Goal: Task Accomplishment & Management: Use online tool/utility

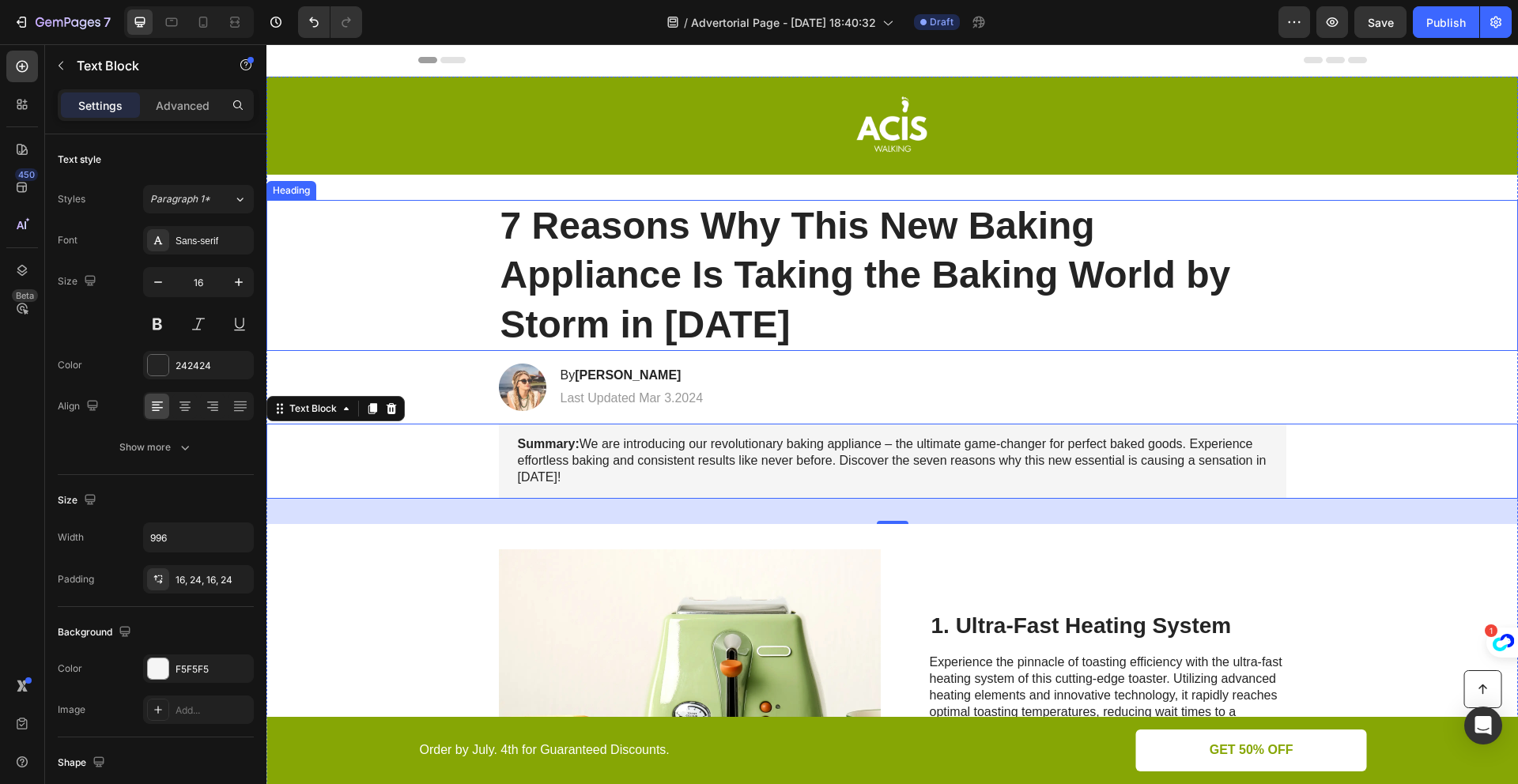
click at [713, 243] on h1 "7 Reasons Why This New Baking Appliance Is Taking the Baking World by Storm in …" at bounding box center [892, 275] width 787 height 151
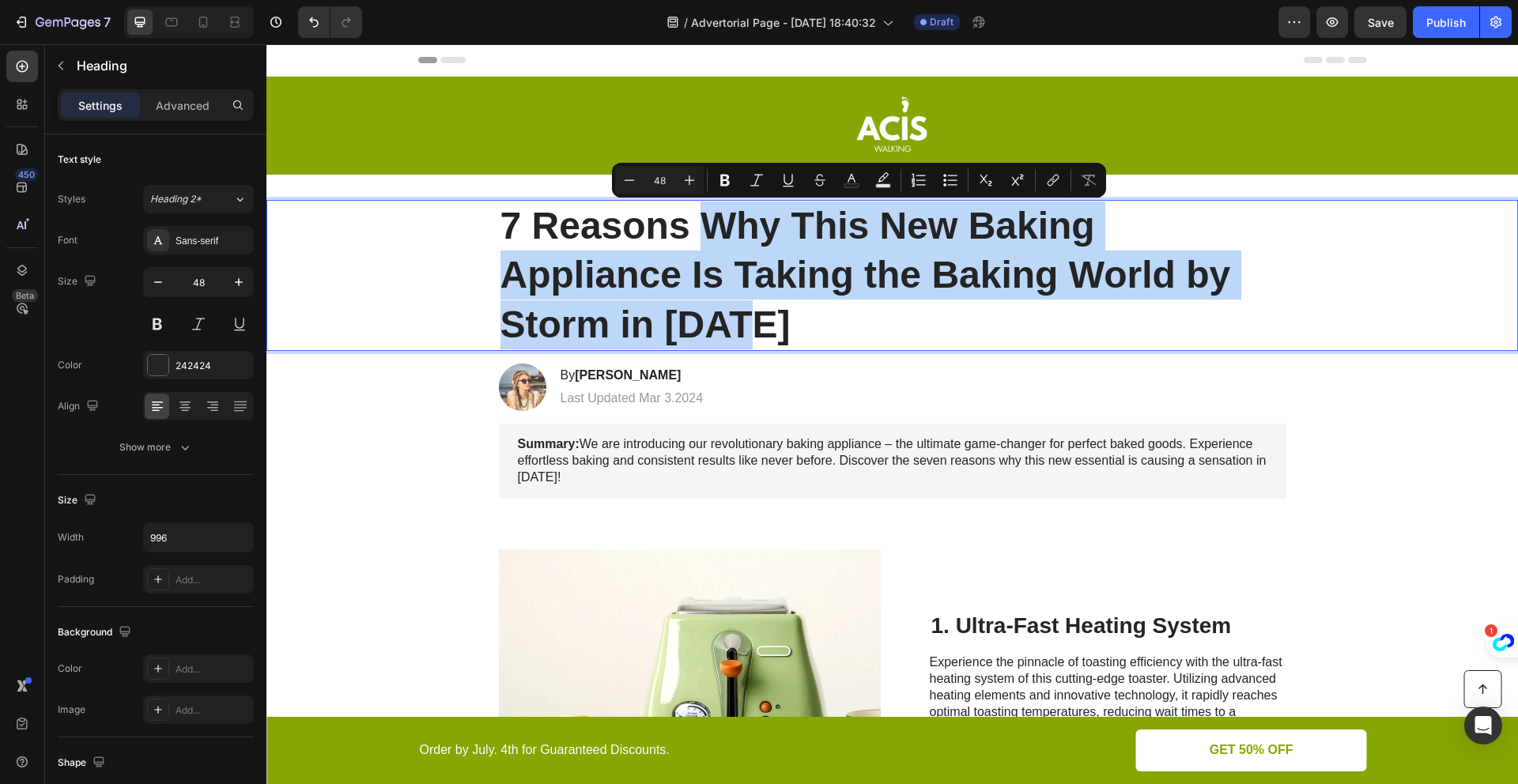
drag, startPoint x: 754, startPoint y: 328, endPoint x: 700, endPoint y: 231, distance: 111.0
click at [697, 231] on p "7 Reasons Why This New Baking Appliance Is Taking the Baking World by Storm in …" at bounding box center [892, 275] width 784 height 148
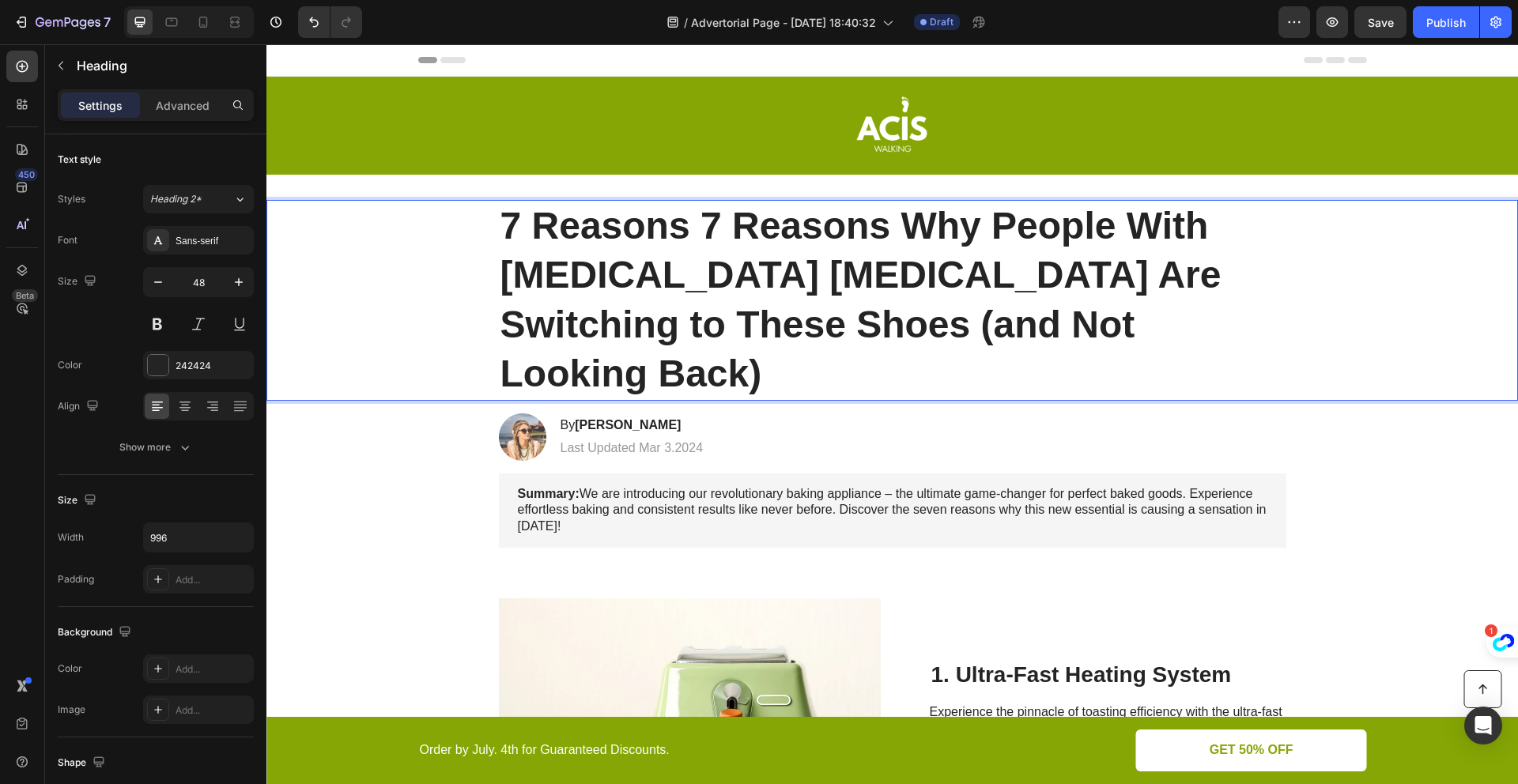
click at [690, 230] on p "7 Reasons 7 Reasons Why People With [MEDICAL_DATA] [MEDICAL_DATA] Are Switching…" at bounding box center [892, 300] width 784 height 197
drag, startPoint x: 690, startPoint y: 230, endPoint x: 502, endPoint y: 225, distance: 188.1
click at [502, 225] on p "7 Reasons 7 Reasons Why People With [MEDICAL_DATA] [MEDICAL_DATA] Are Switching…" at bounding box center [892, 300] width 784 height 197
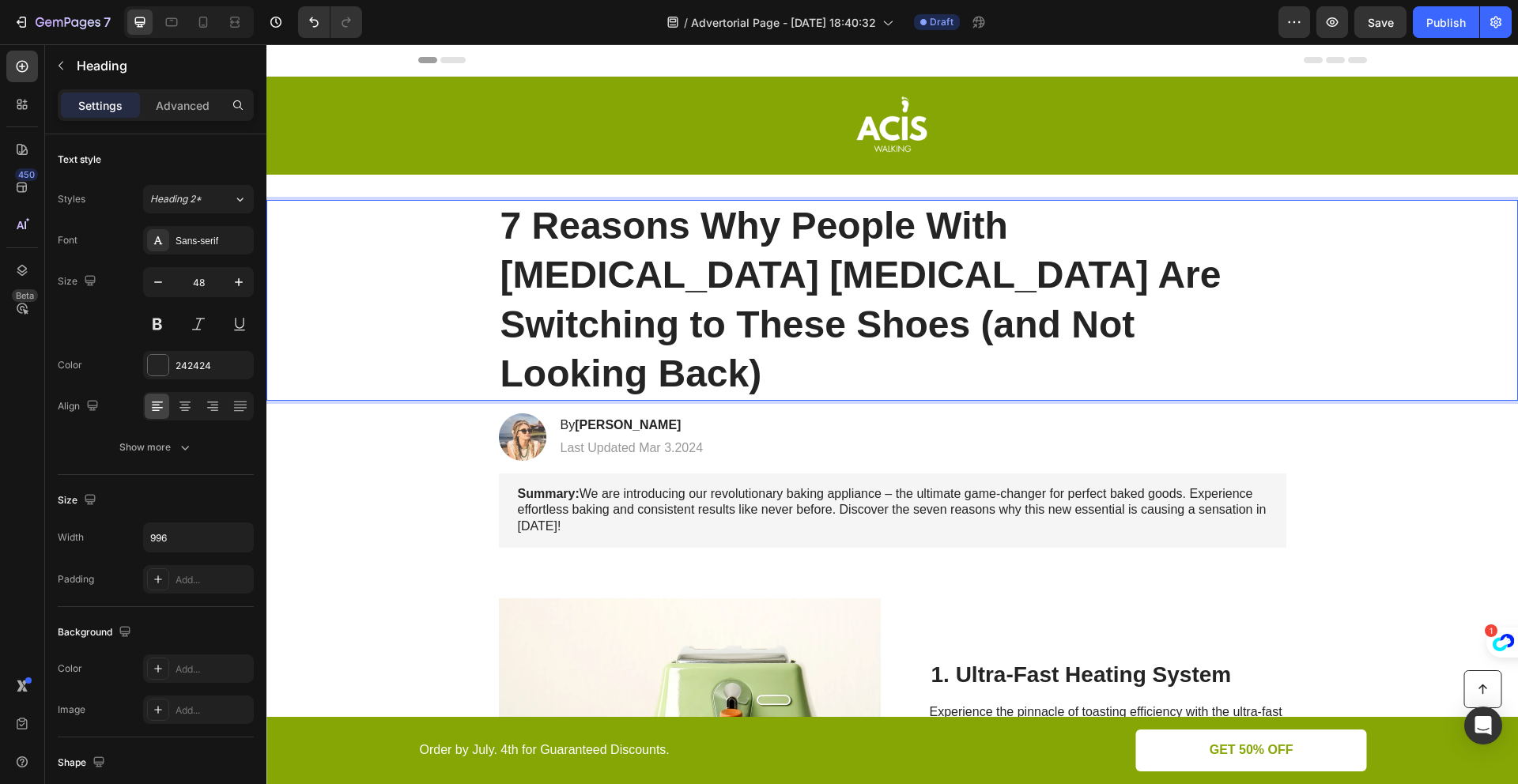
click at [697, 329] on p "7 Reasons Why People With [MEDICAL_DATA] [MEDICAL_DATA] Are Switching to These …" at bounding box center [892, 300] width 784 height 197
click at [718, 329] on p "7 Reasons Why People With [MEDICAL_DATA] [MEDICAL_DATA] Are Switching to These …" at bounding box center [892, 300] width 784 height 197
drag, startPoint x: 810, startPoint y: 329, endPoint x: 597, endPoint y: 325, distance: 213.0
click at [597, 325] on p "7 Reasons Why People With [MEDICAL_DATA] [MEDICAL_DATA] Are Switching to These …" at bounding box center [892, 300] width 784 height 197
click at [980, 329] on p "7 Reasons Why People With [MEDICAL_DATA] [MEDICAL_DATA] Are Switching to These …" at bounding box center [892, 300] width 784 height 197
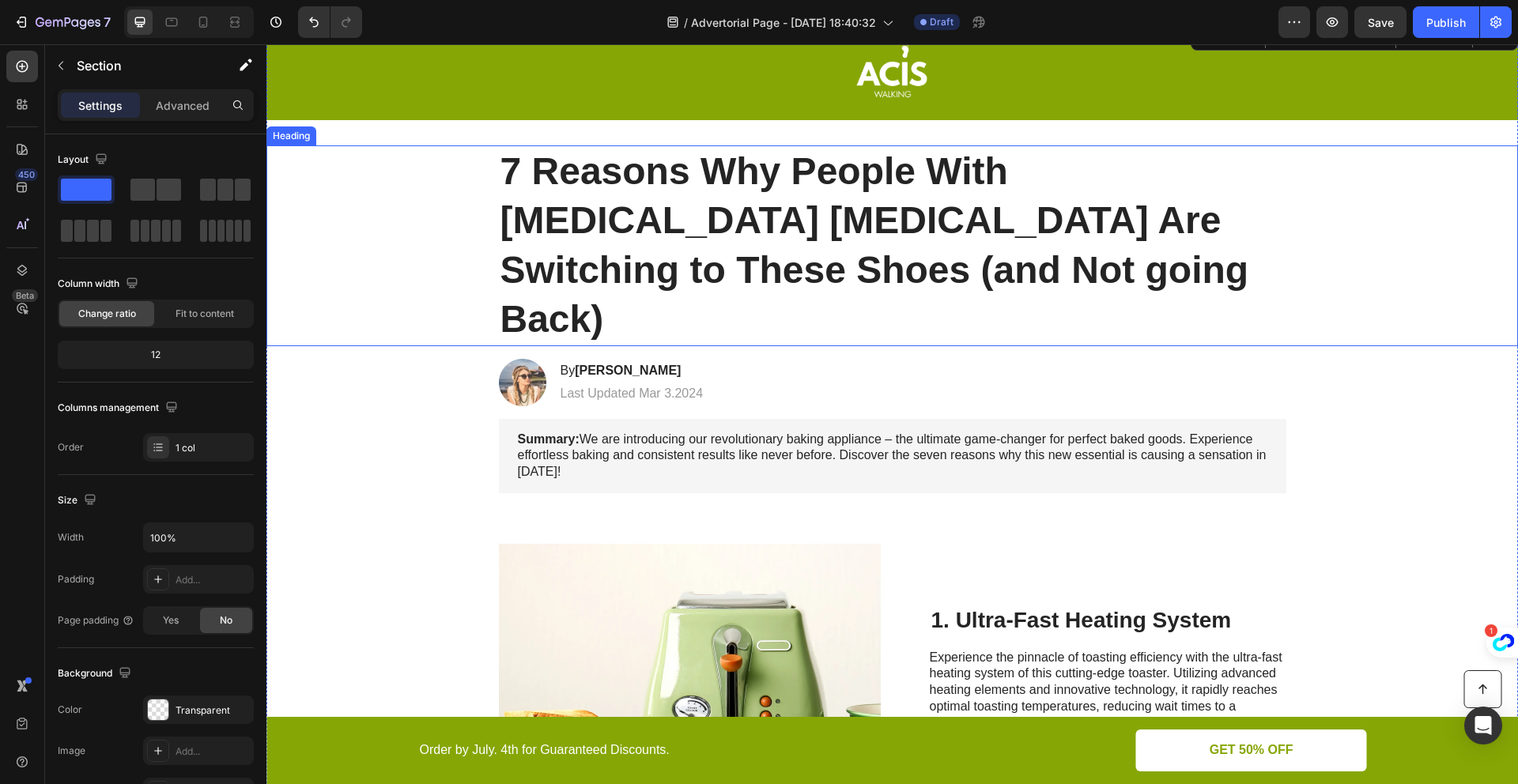
scroll to position [55, 0]
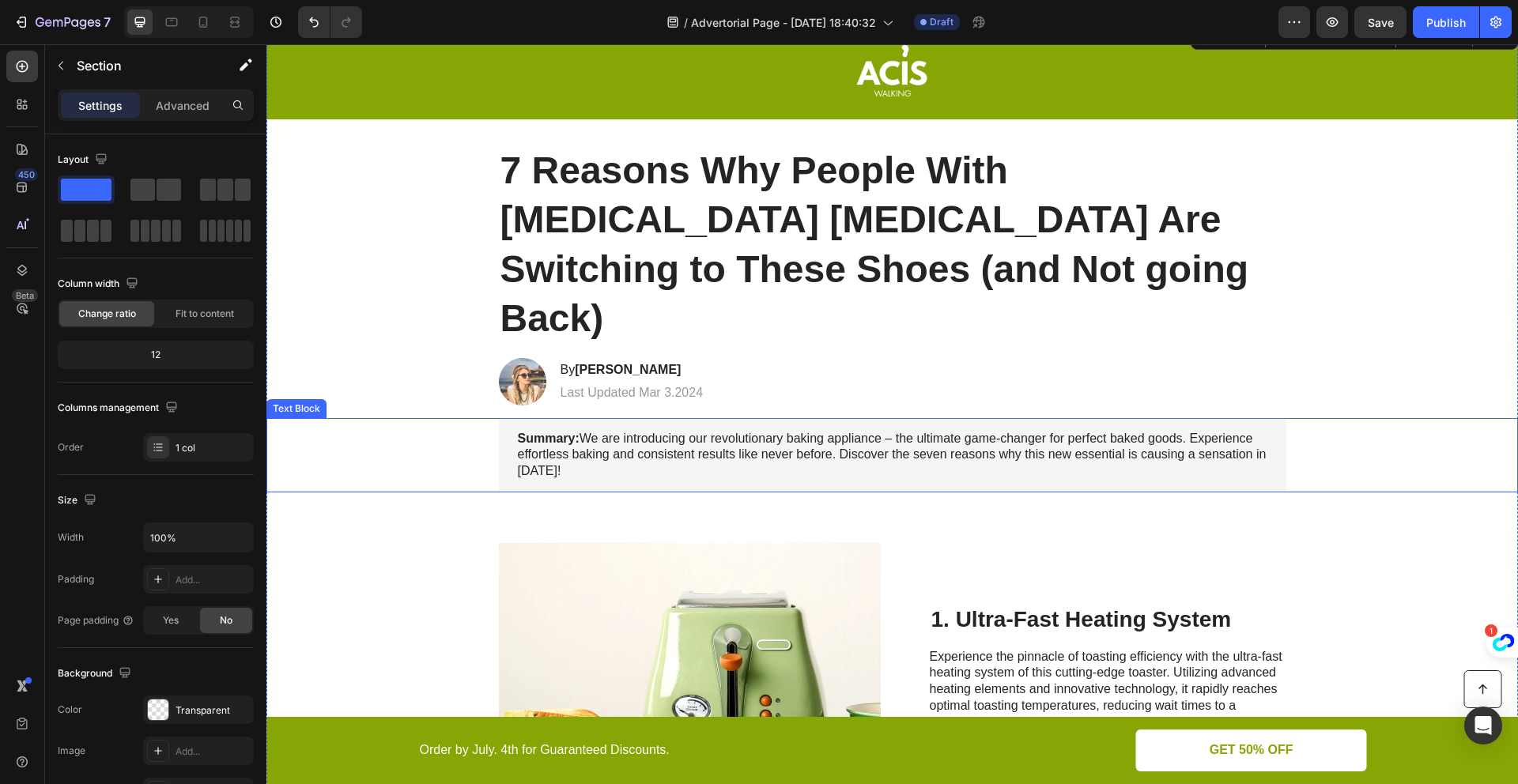
click at [663, 431] on p "Summary: We are introducing our revolutionary baking appliance – the ultimate g…" at bounding box center [892, 455] width 749 height 49
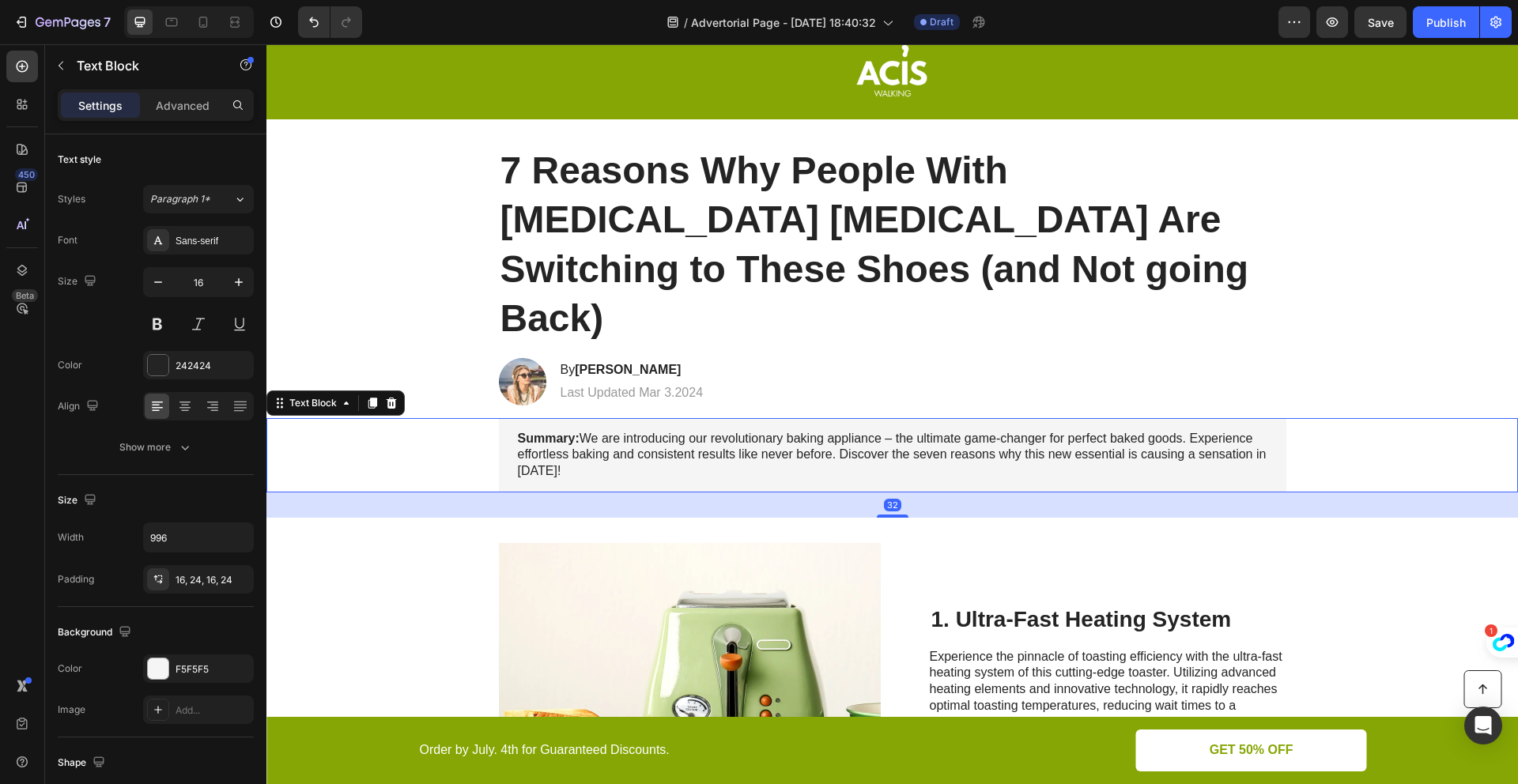
click at [663, 431] on p "Summary: We are introducing our revolutionary baking appliance – the ultimate g…" at bounding box center [892, 455] width 749 height 49
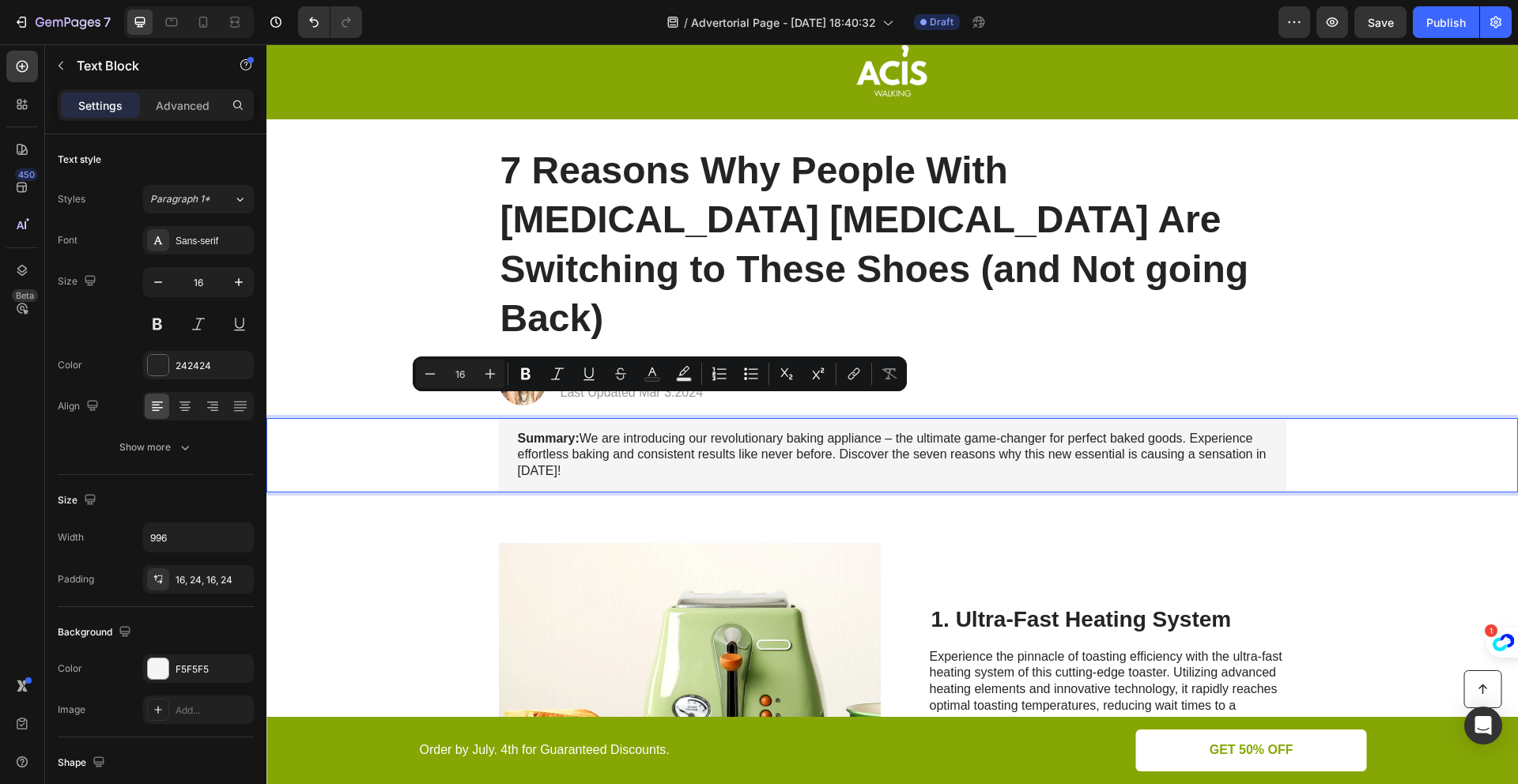
click at [619, 431] on p "Summary: We are introducing our revolutionary baking appliance – the ultimate g…" at bounding box center [892, 455] width 749 height 49
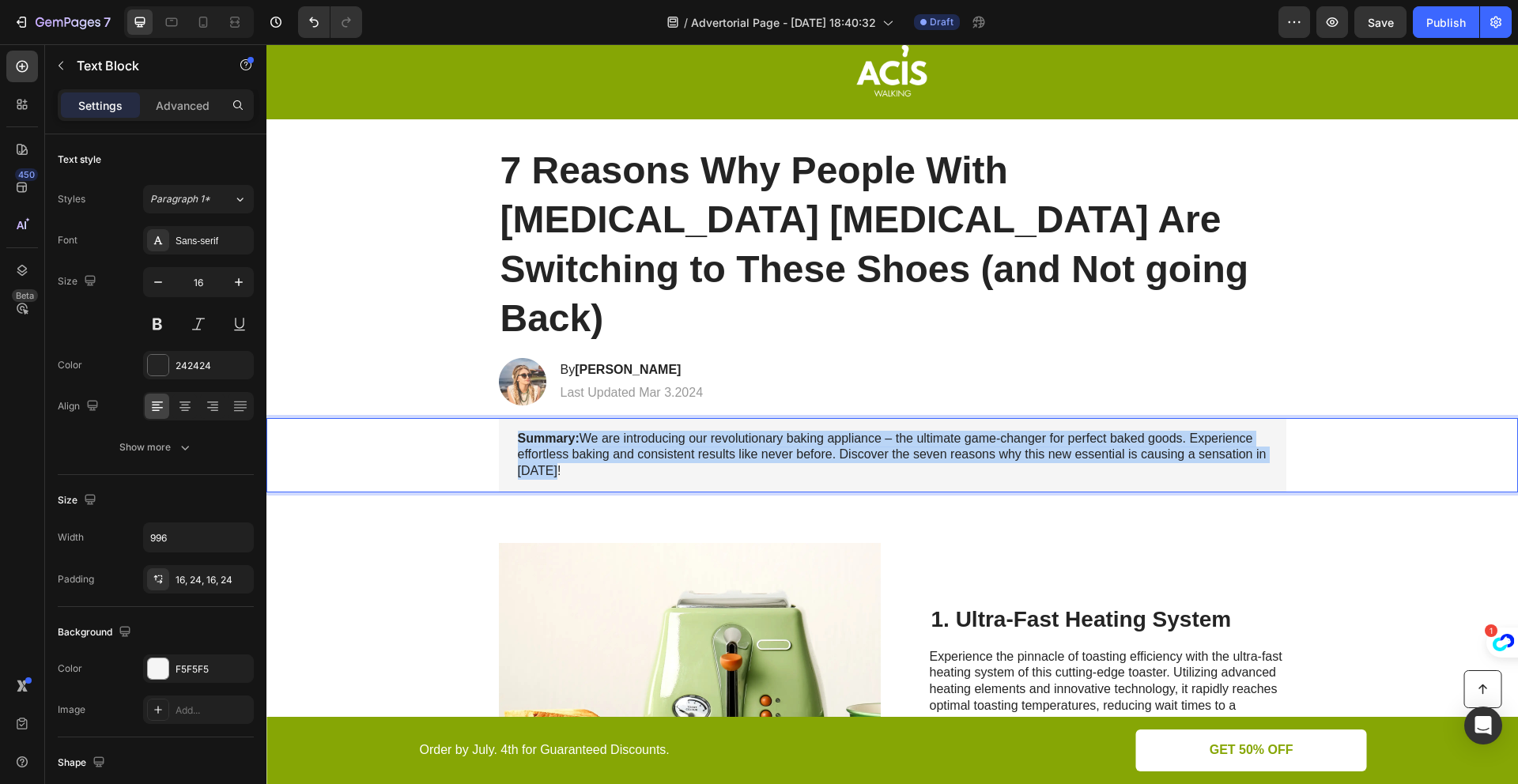
drag, startPoint x: 600, startPoint y: 418, endPoint x: 500, endPoint y: 383, distance: 105.9
click at [500, 418] on div "Summary: We are introducing our revolutionary baking appliance – the ultimate g…" at bounding box center [892, 455] width 787 height 75
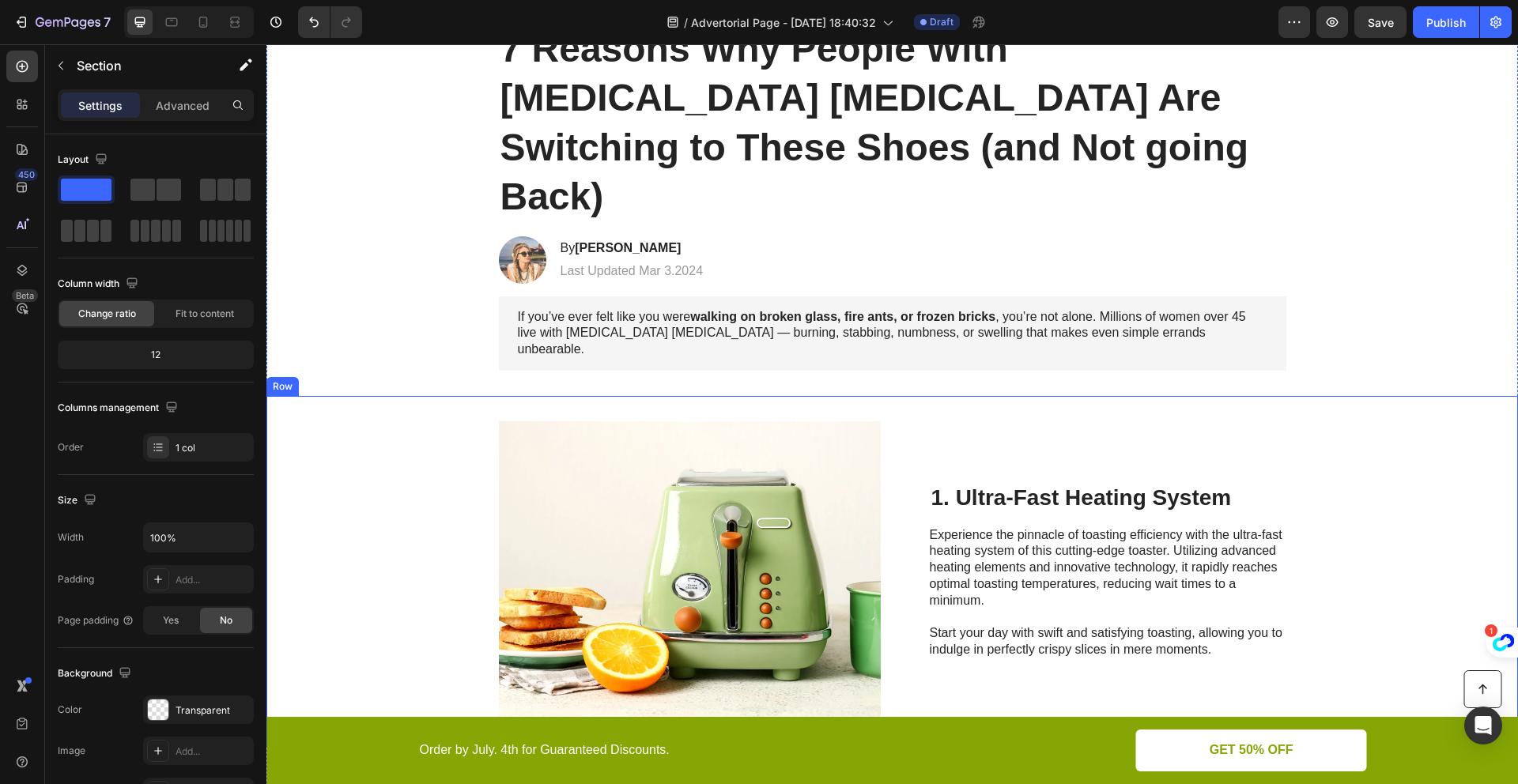
scroll to position [187, 0]
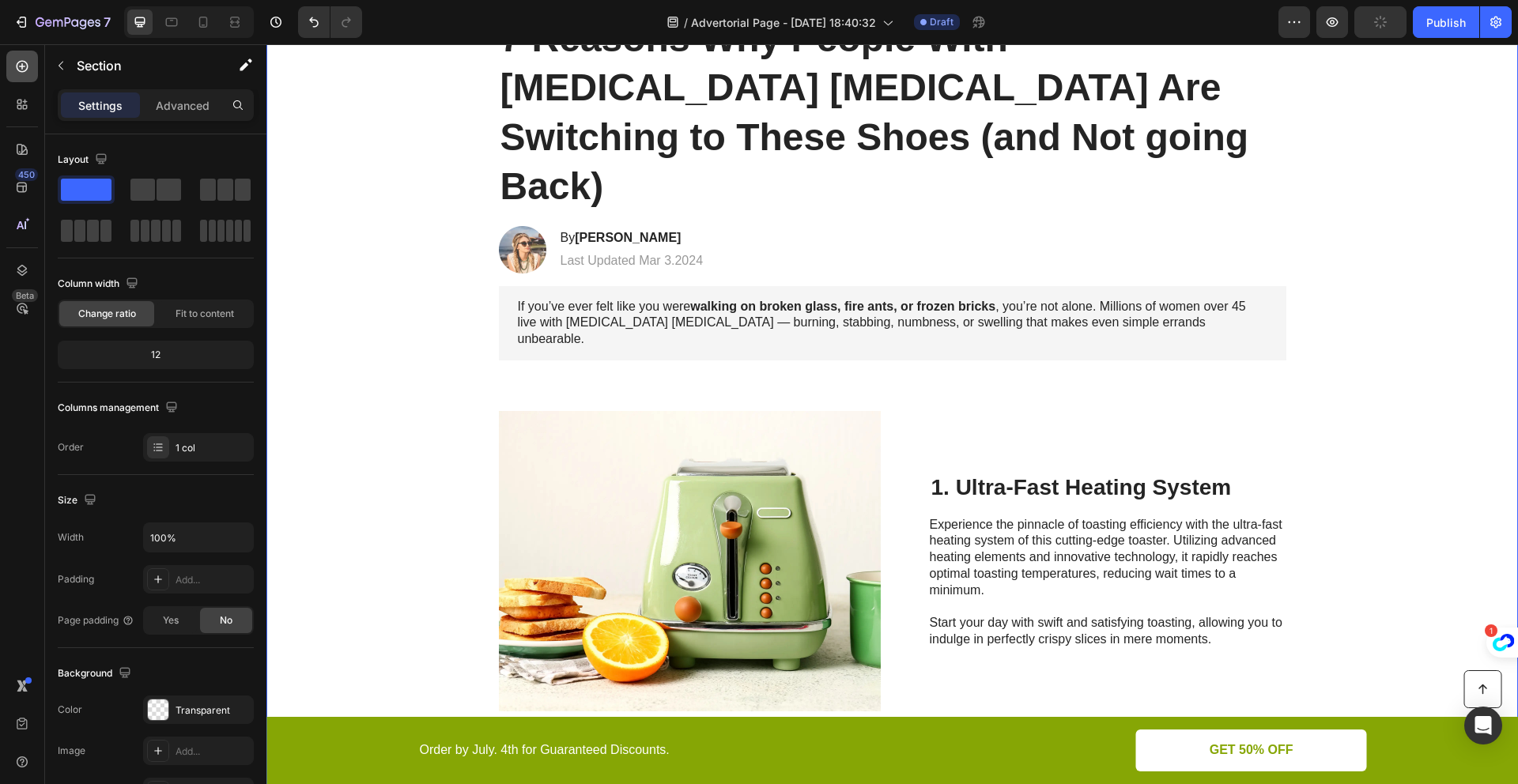
click at [23, 74] on icon at bounding box center [23, 67] width 16 height 16
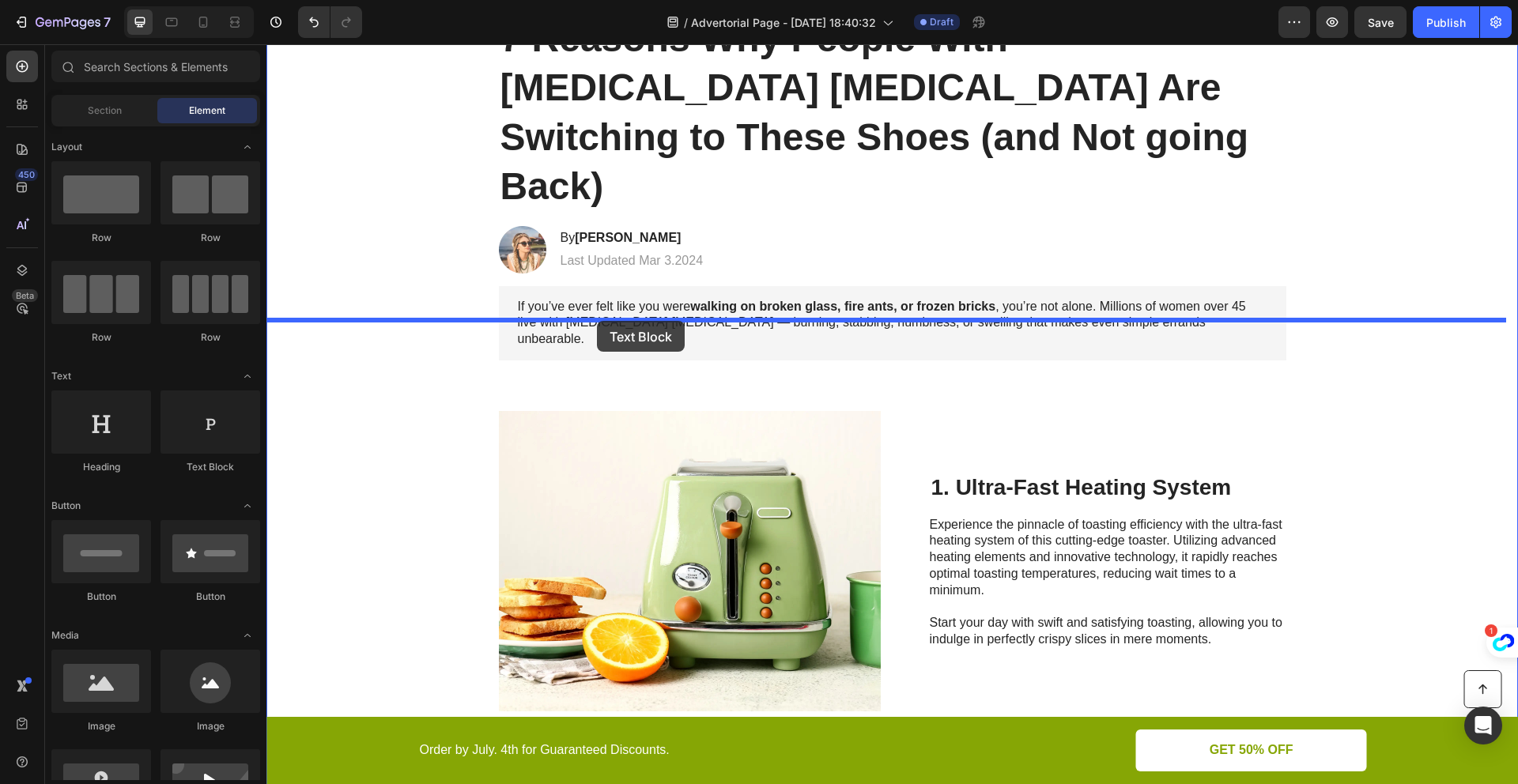
drag, startPoint x: 468, startPoint y: 357, endPoint x: 597, endPoint y: 320, distance: 134.2
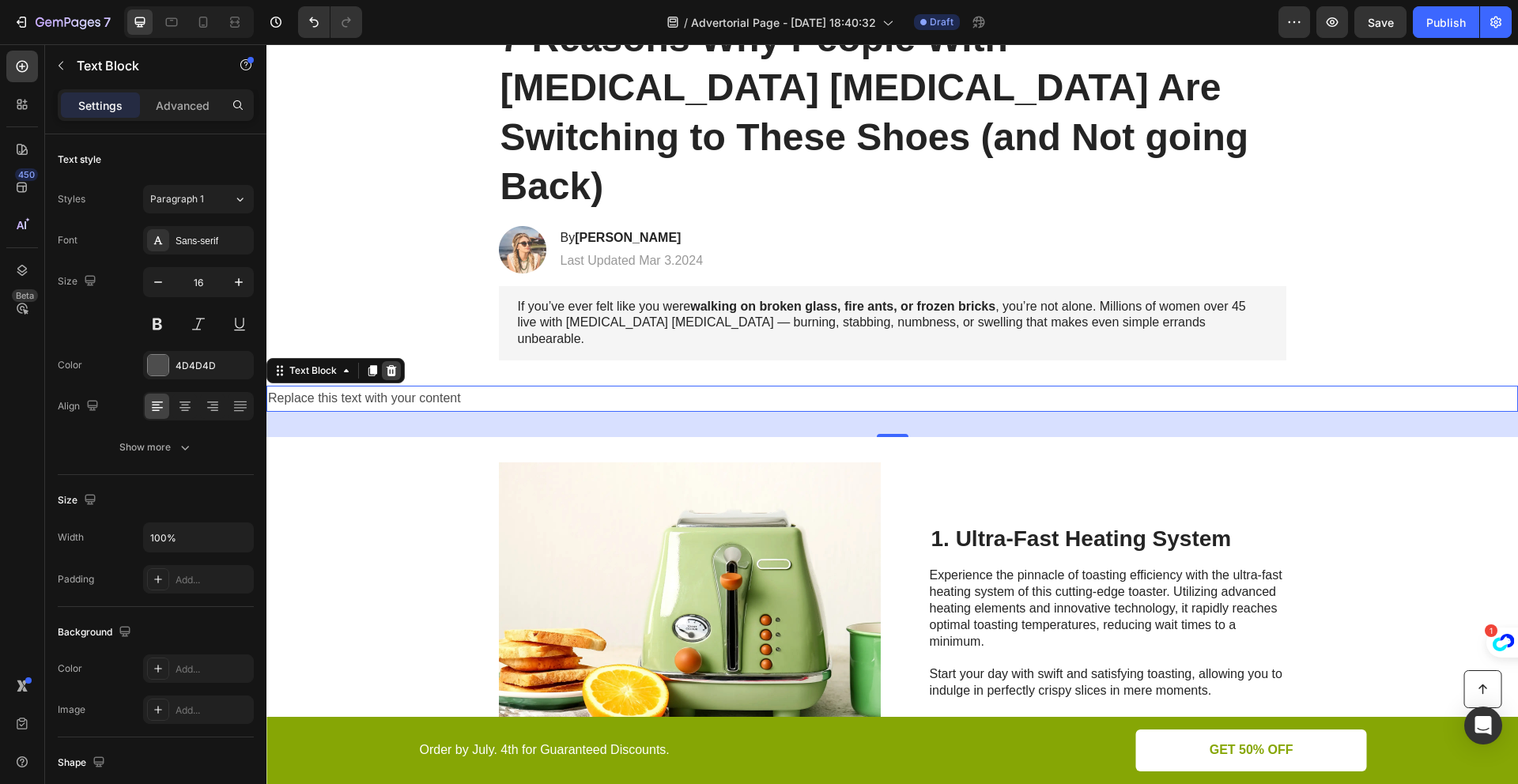
click at [392, 365] on icon at bounding box center [392, 371] width 13 height 13
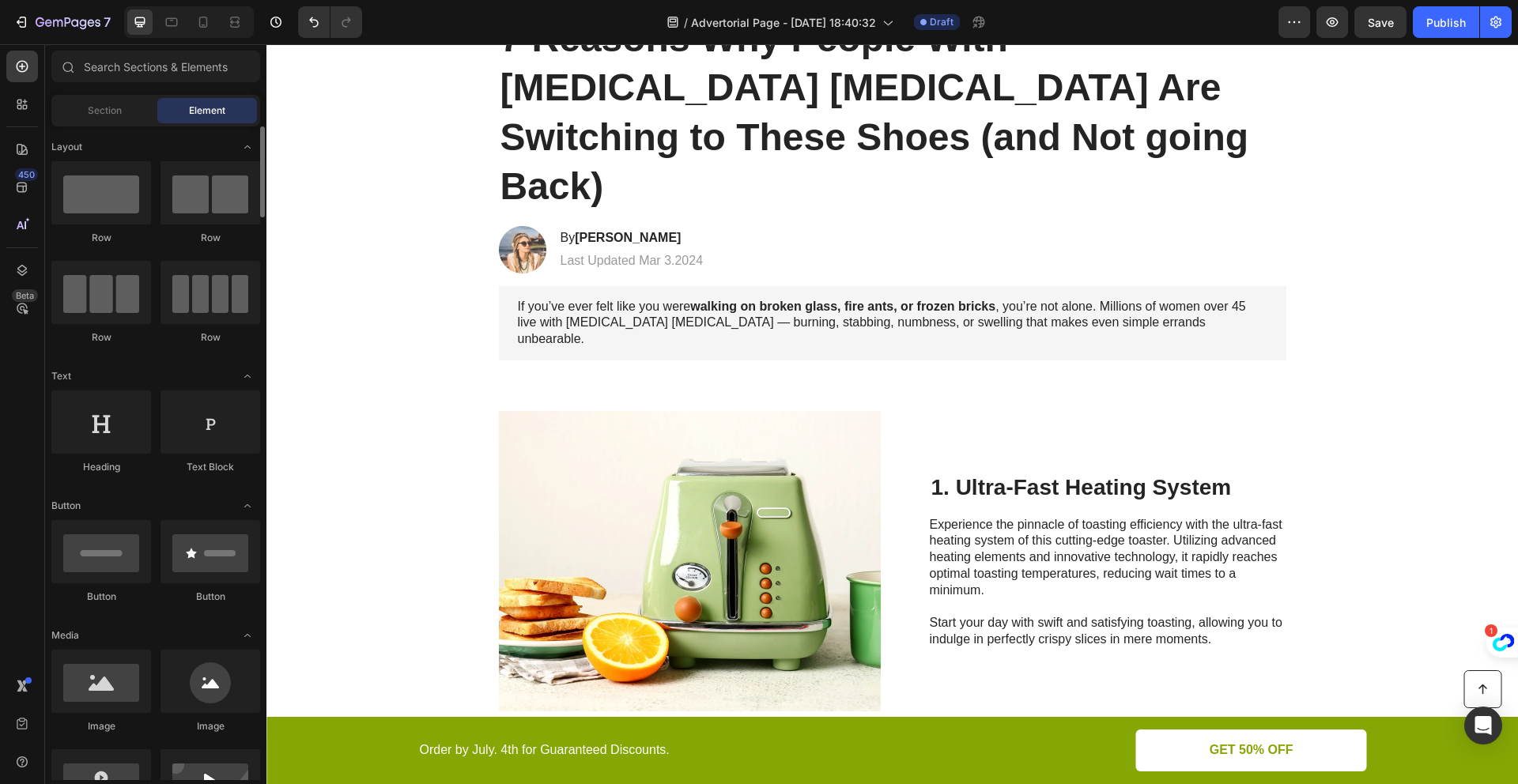
scroll to position [0, 0]
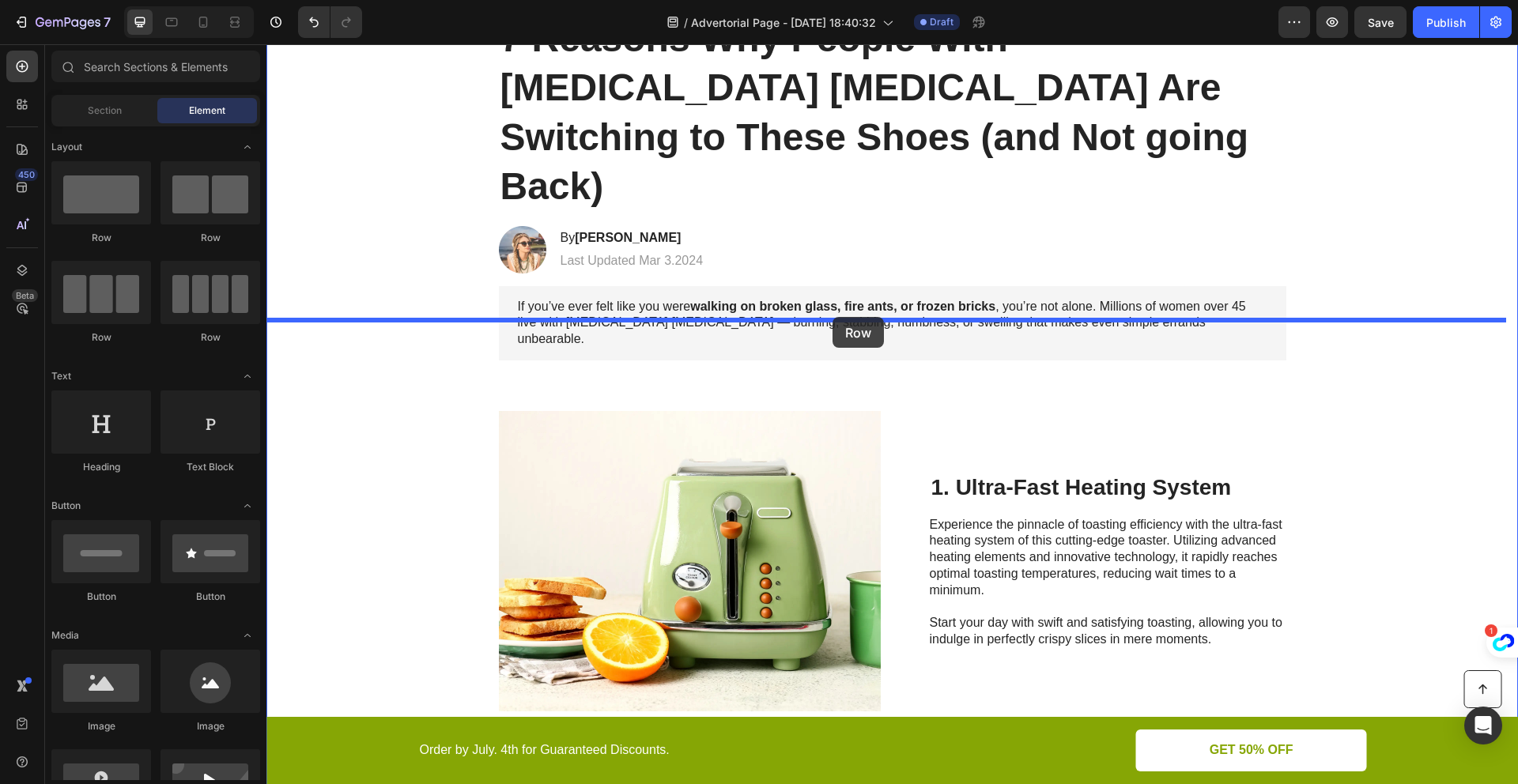
drag, startPoint x: 392, startPoint y: 257, endPoint x: 833, endPoint y: 317, distance: 445.1
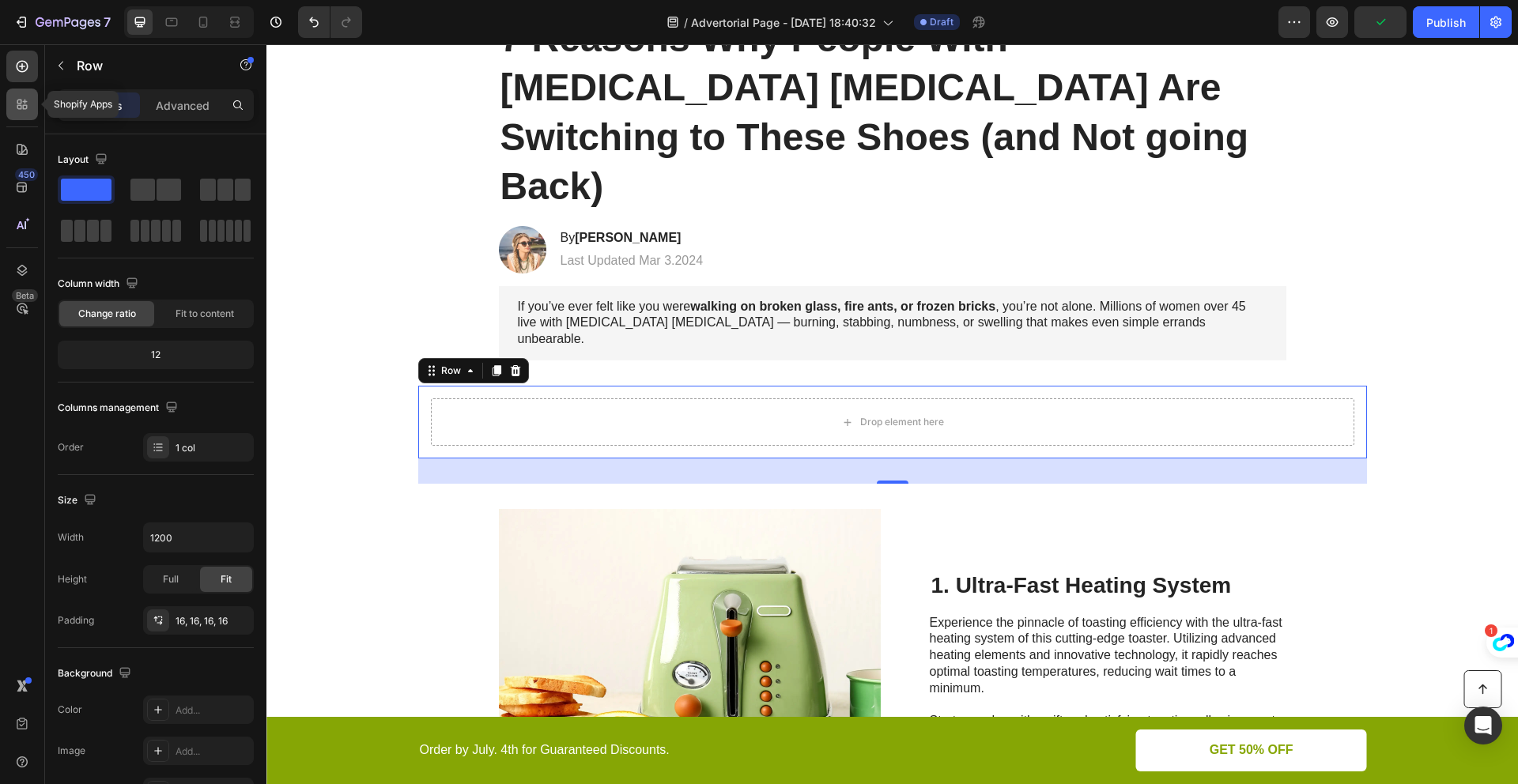
click at [23, 103] on icon at bounding box center [23, 104] width 16 height 16
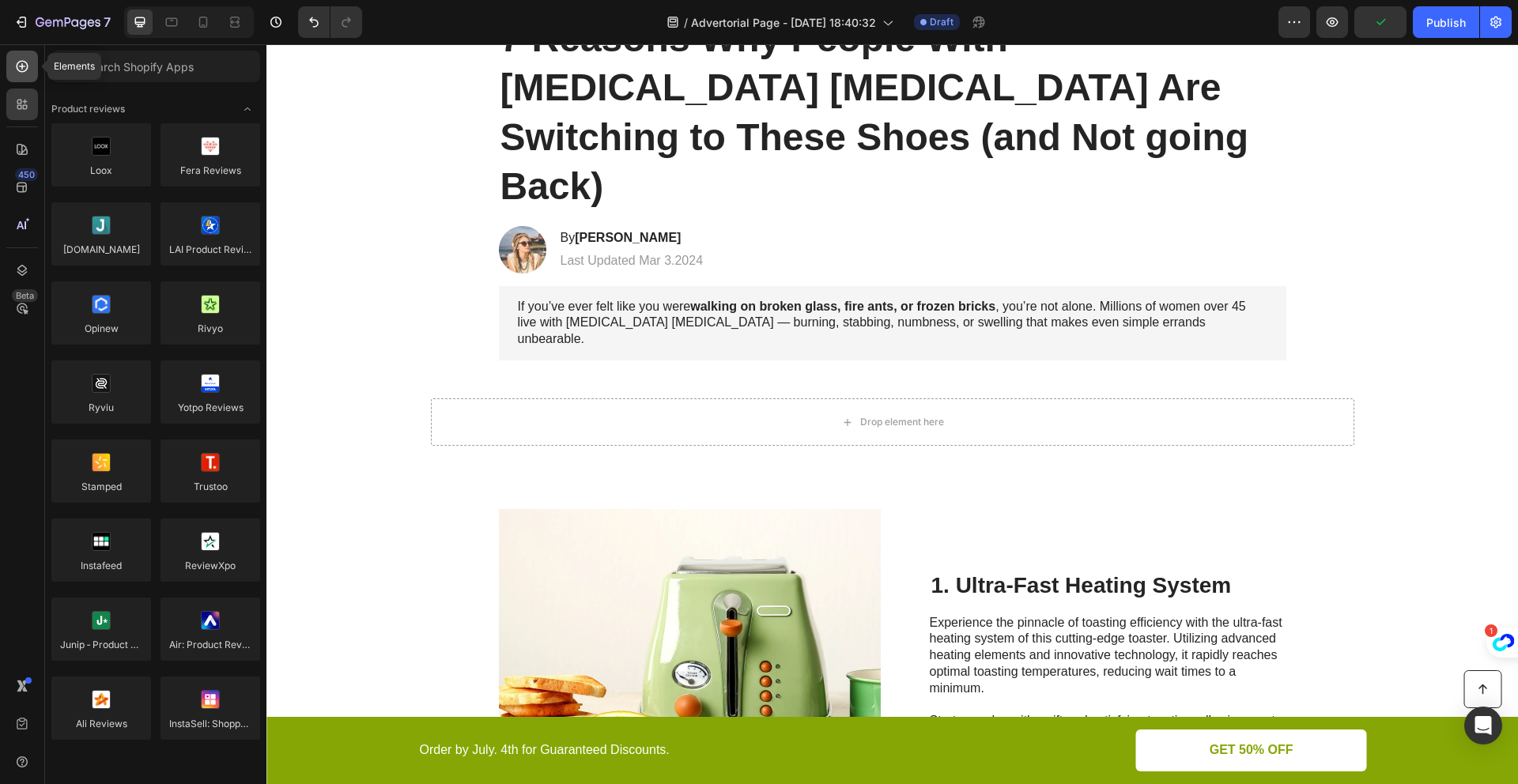
click at [23, 75] on div at bounding box center [22, 66] width 32 height 32
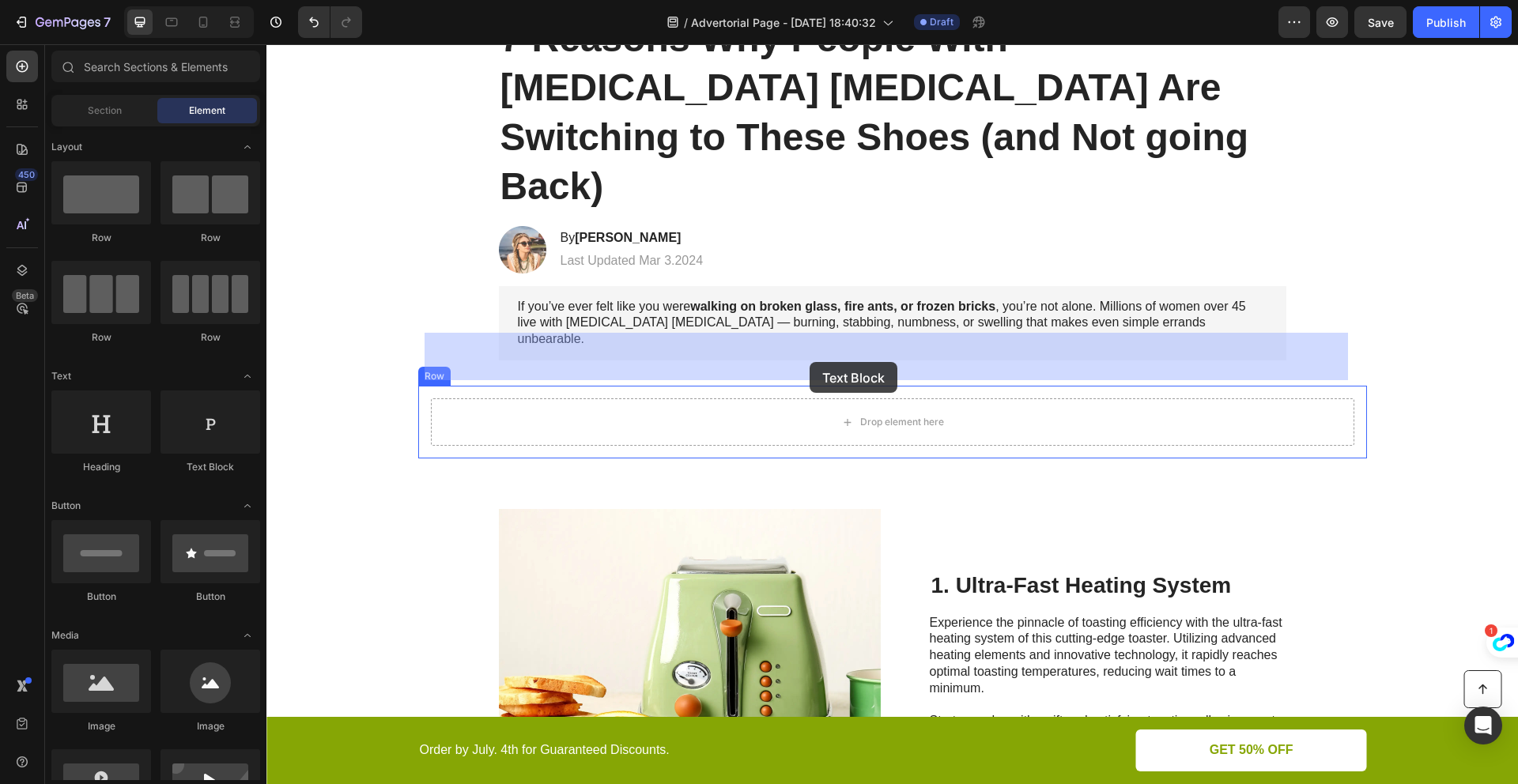
drag, startPoint x: 456, startPoint y: 475, endPoint x: 811, endPoint y: 359, distance: 373.5
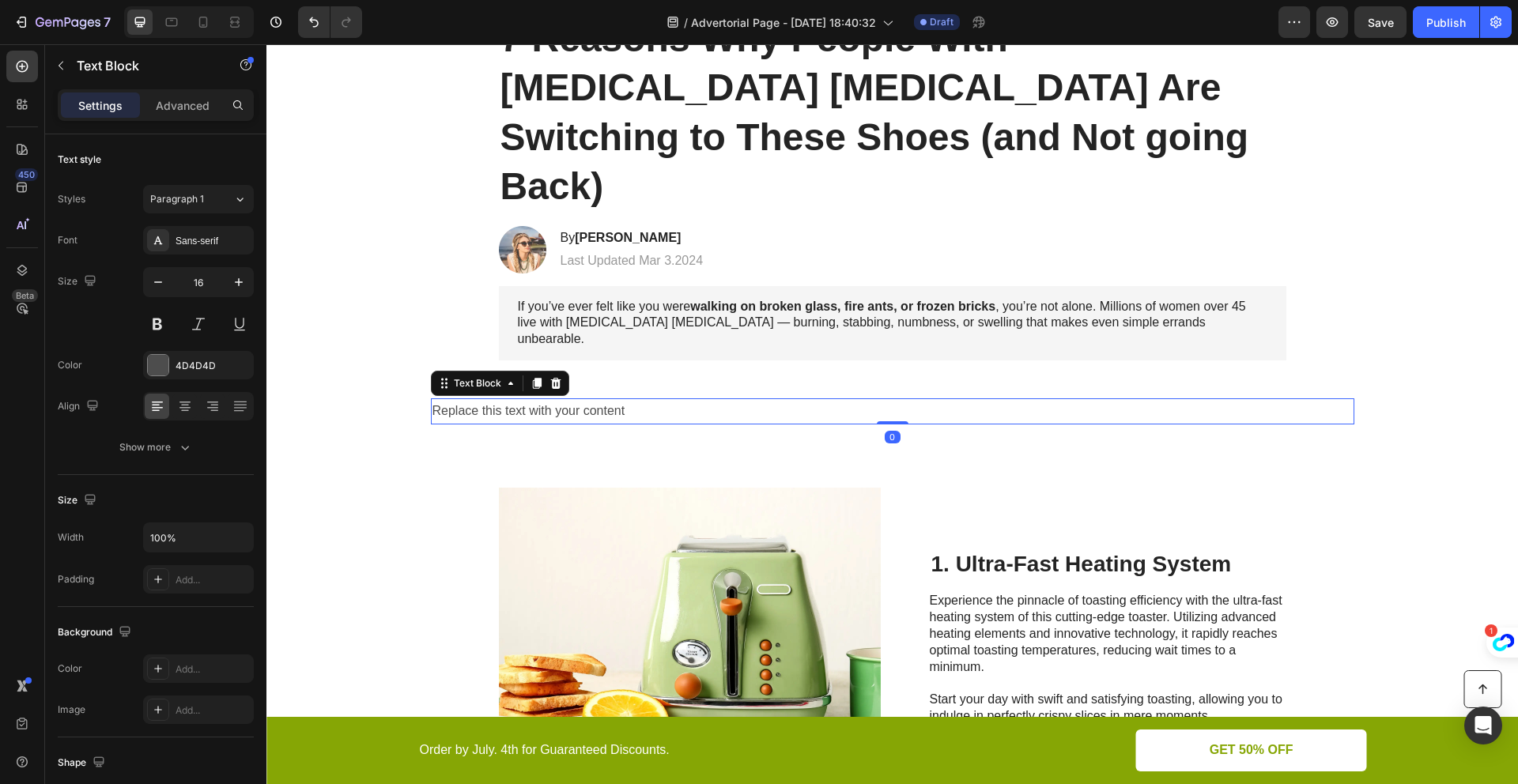
click at [739, 399] on div "Replace this text with your content" at bounding box center [892, 411] width 923 height 26
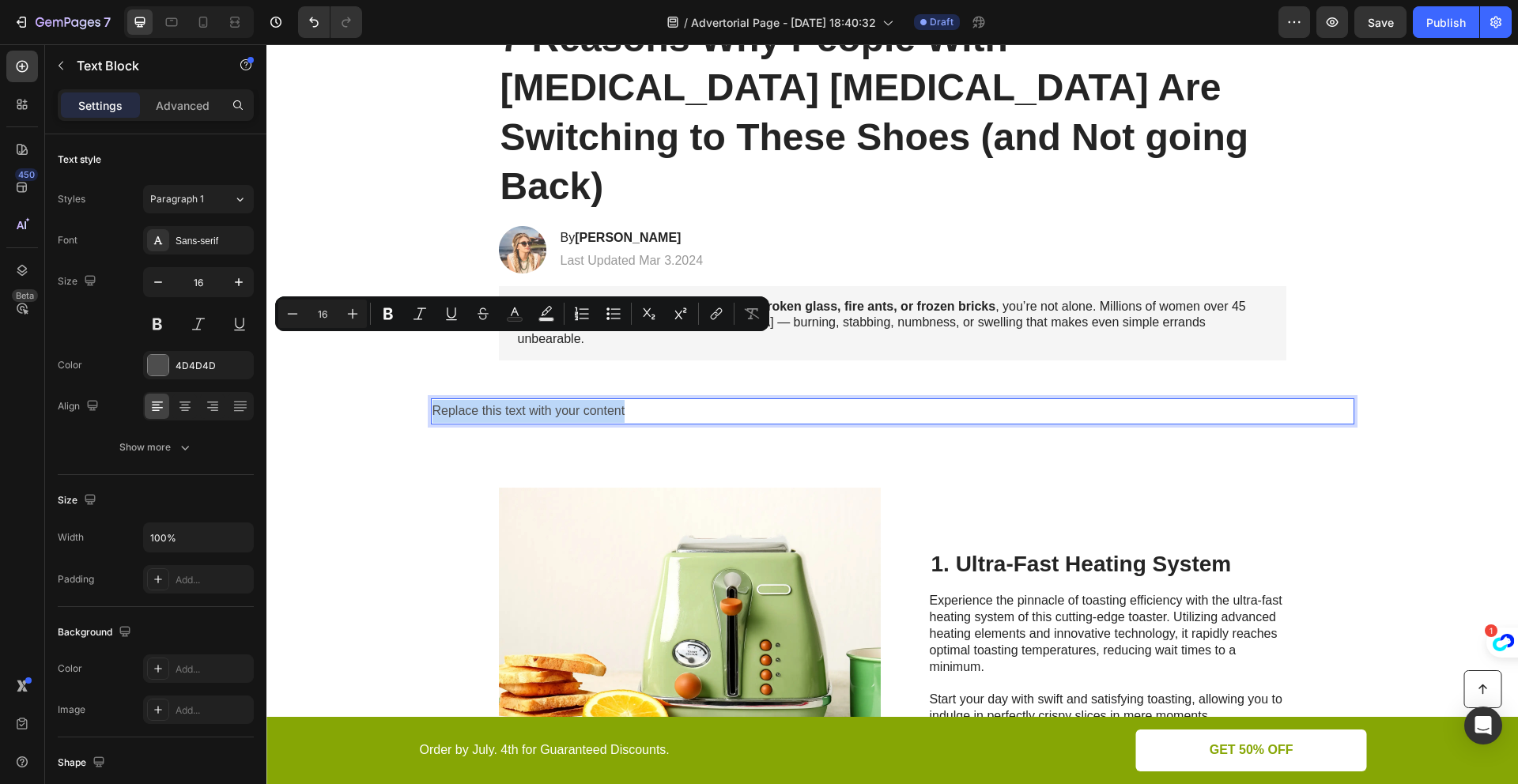
drag, startPoint x: 695, startPoint y: 349, endPoint x: 428, endPoint y: 343, distance: 267.1
click at [432, 400] on p "Replace this text with your content" at bounding box center [892, 410] width 920 height 23
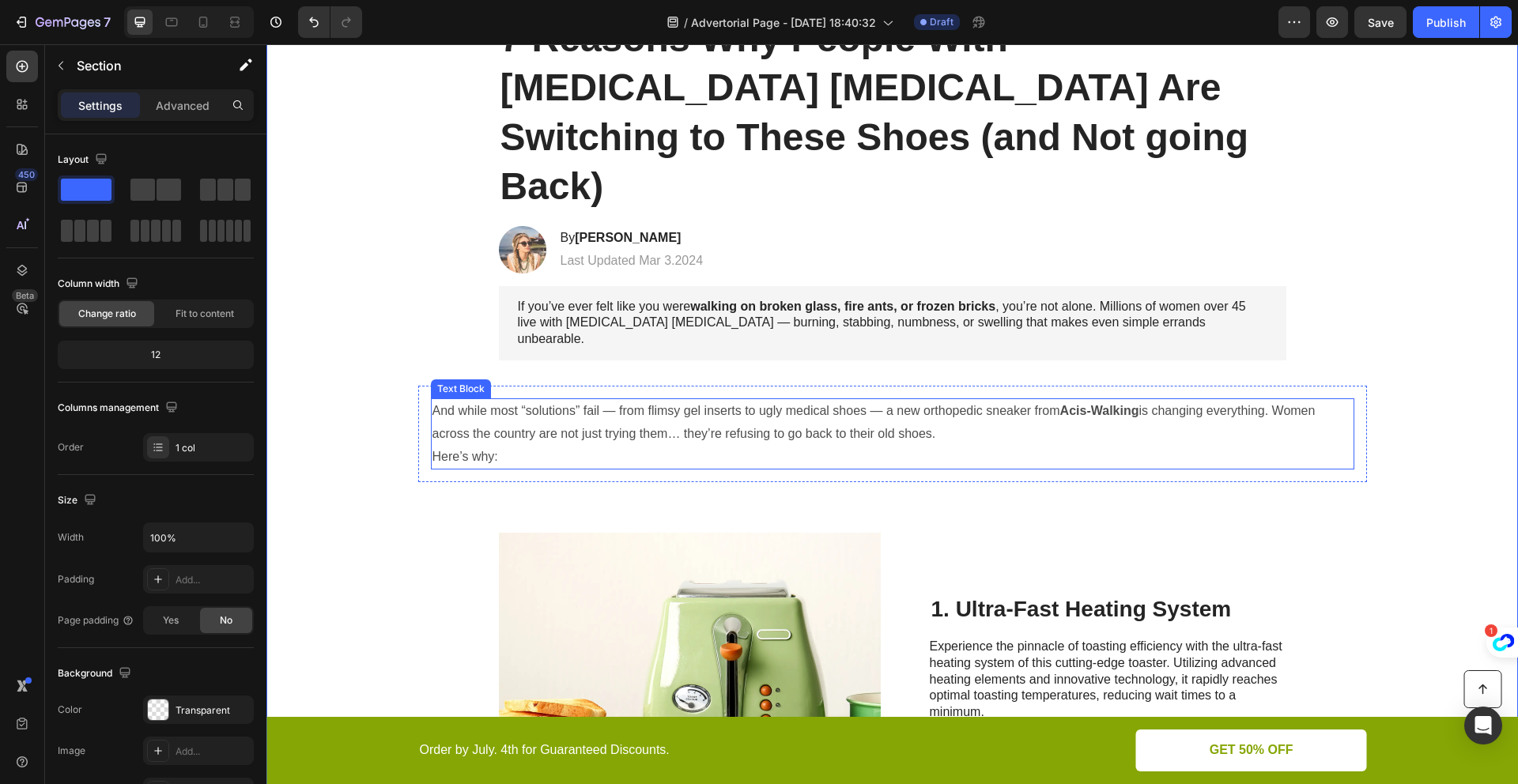
click at [1193, 400] on p "And while most “solutions” fail — from flimsy gel inserts to ugly medical shoes…" at bounding box center [892, 422] width 920 height 46
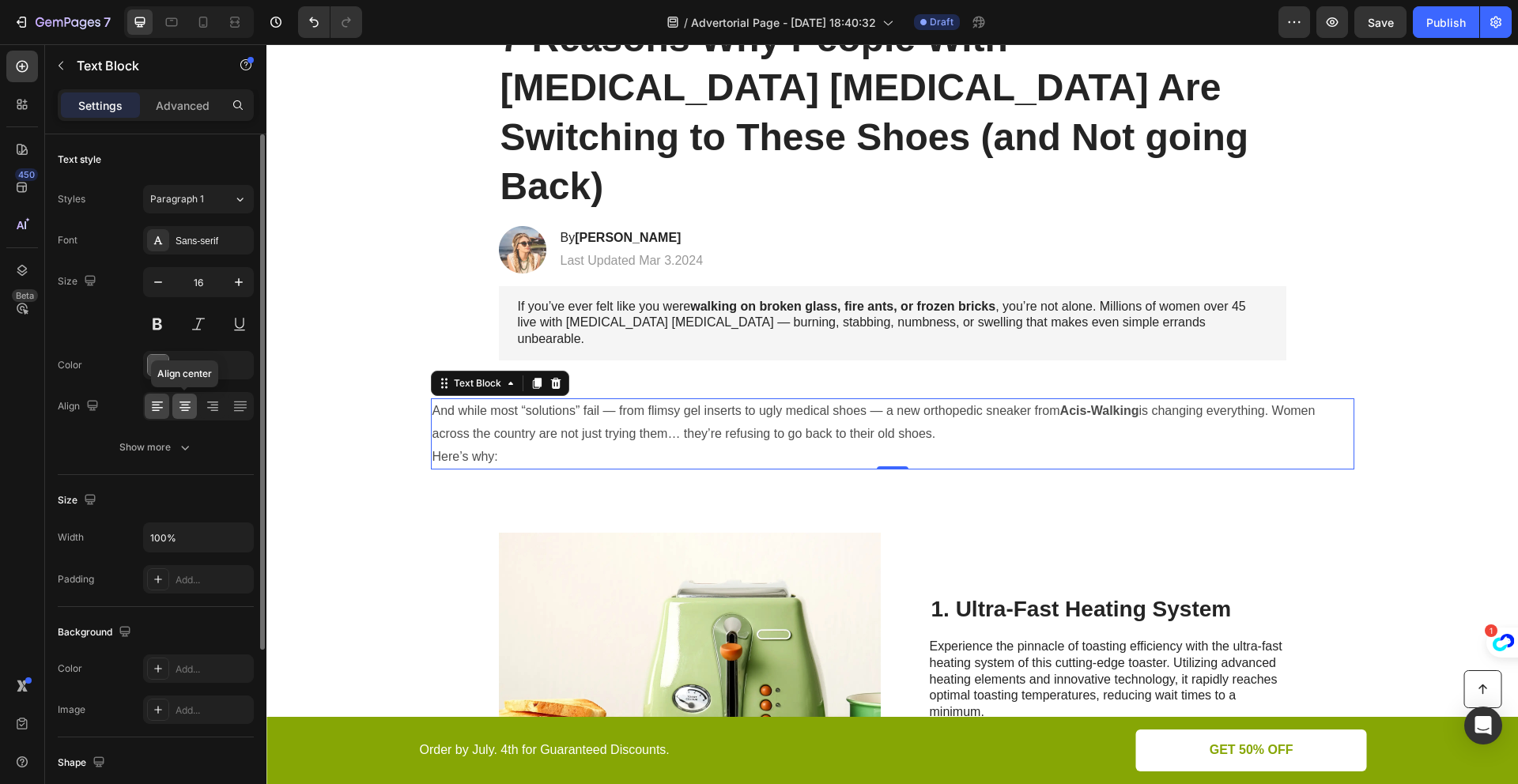
click at [190, 408] on icon at bounding box center [185, 408] width 11 height 2
click at [160, 407] on icon at bounding box center [158, 408] width 11 height 2
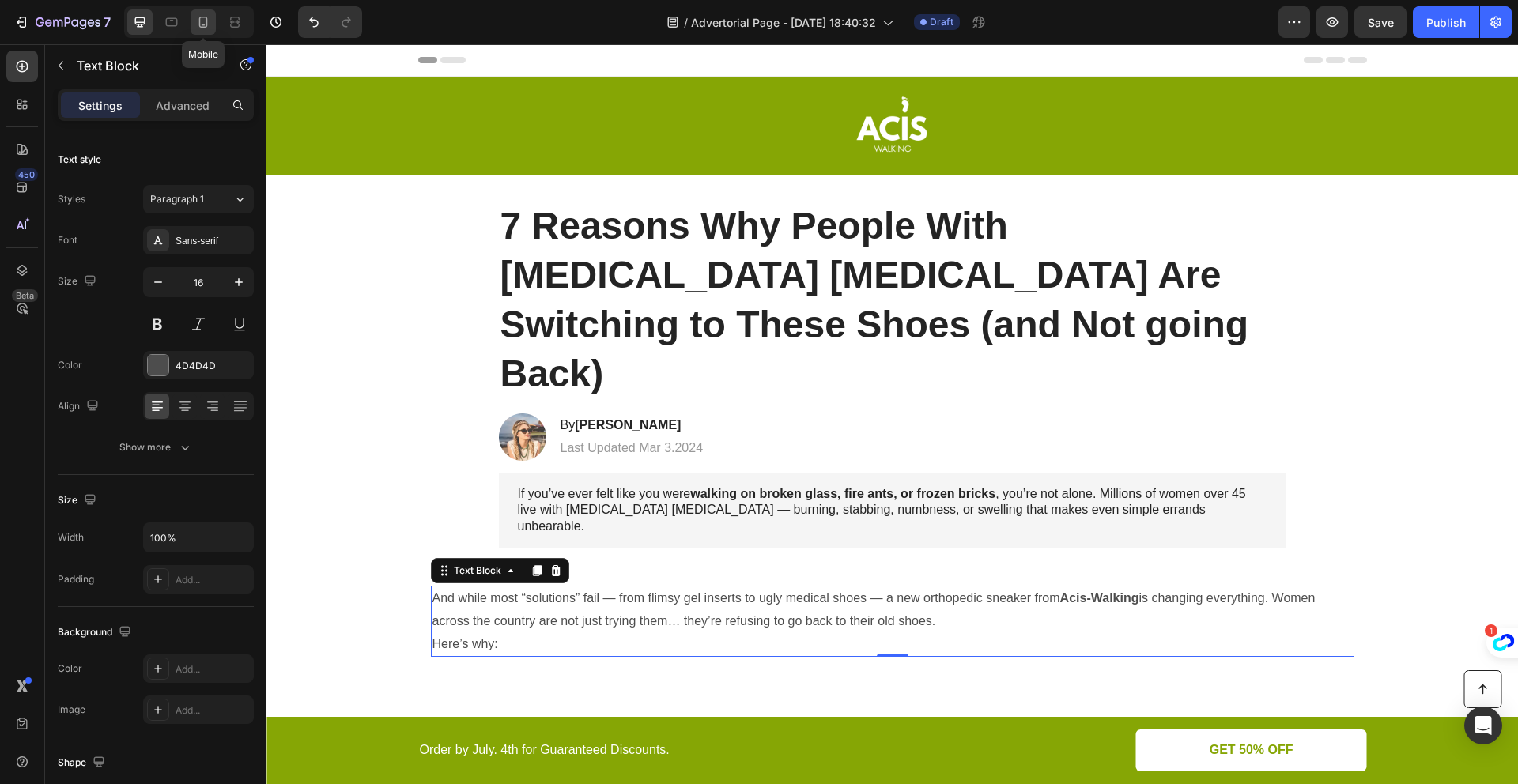
click at [207, 21] on icon at bounding box center [203, 22] width 9 height 11
type input "14"
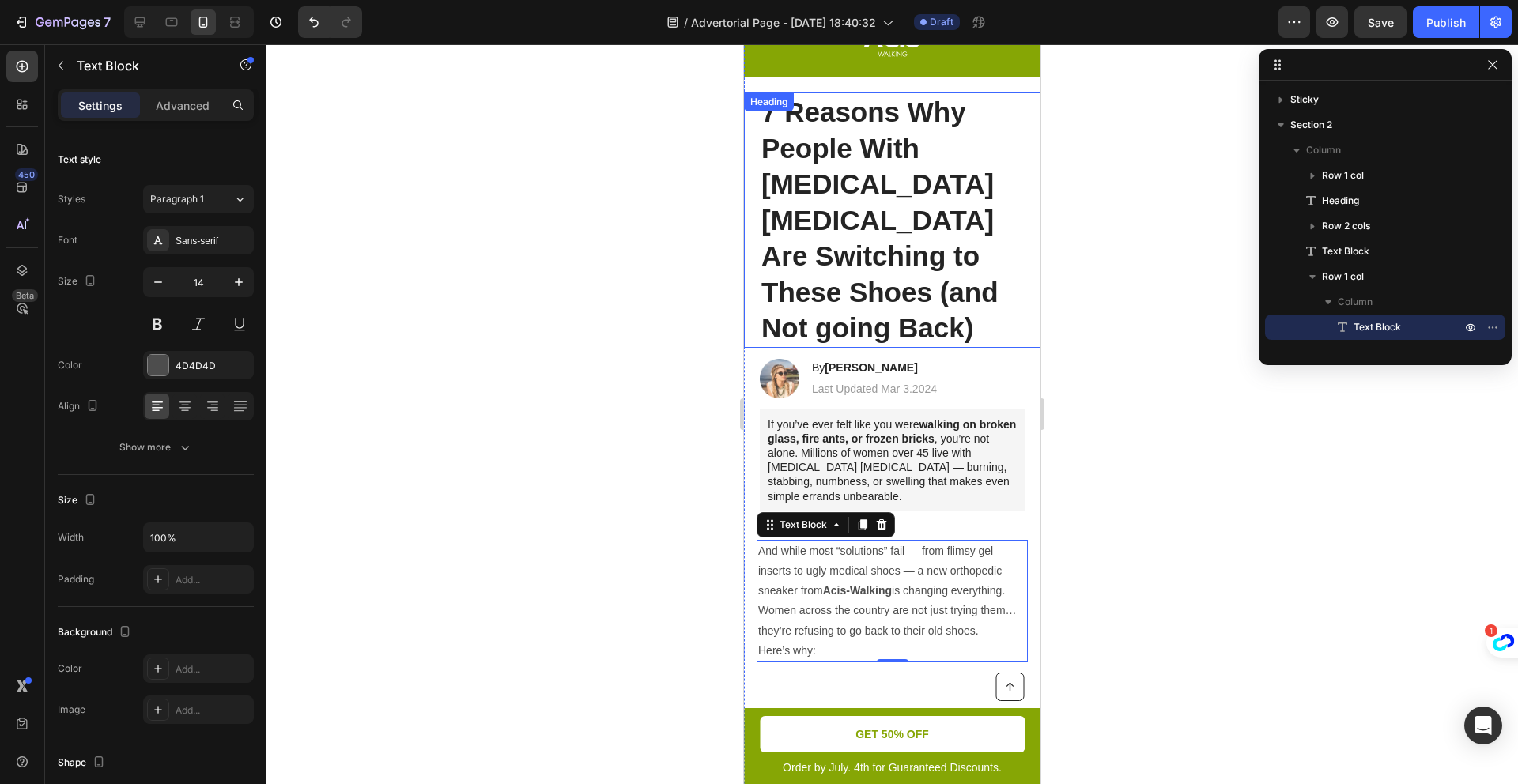
scroll to position [81, 0]
click at [949, 314] on p "7 Reasons Why People With [MEDICAL_DATA] [MEDICAL_DATA] Are Switching to These …" at bounding box center [892, 221] width 262 height 252
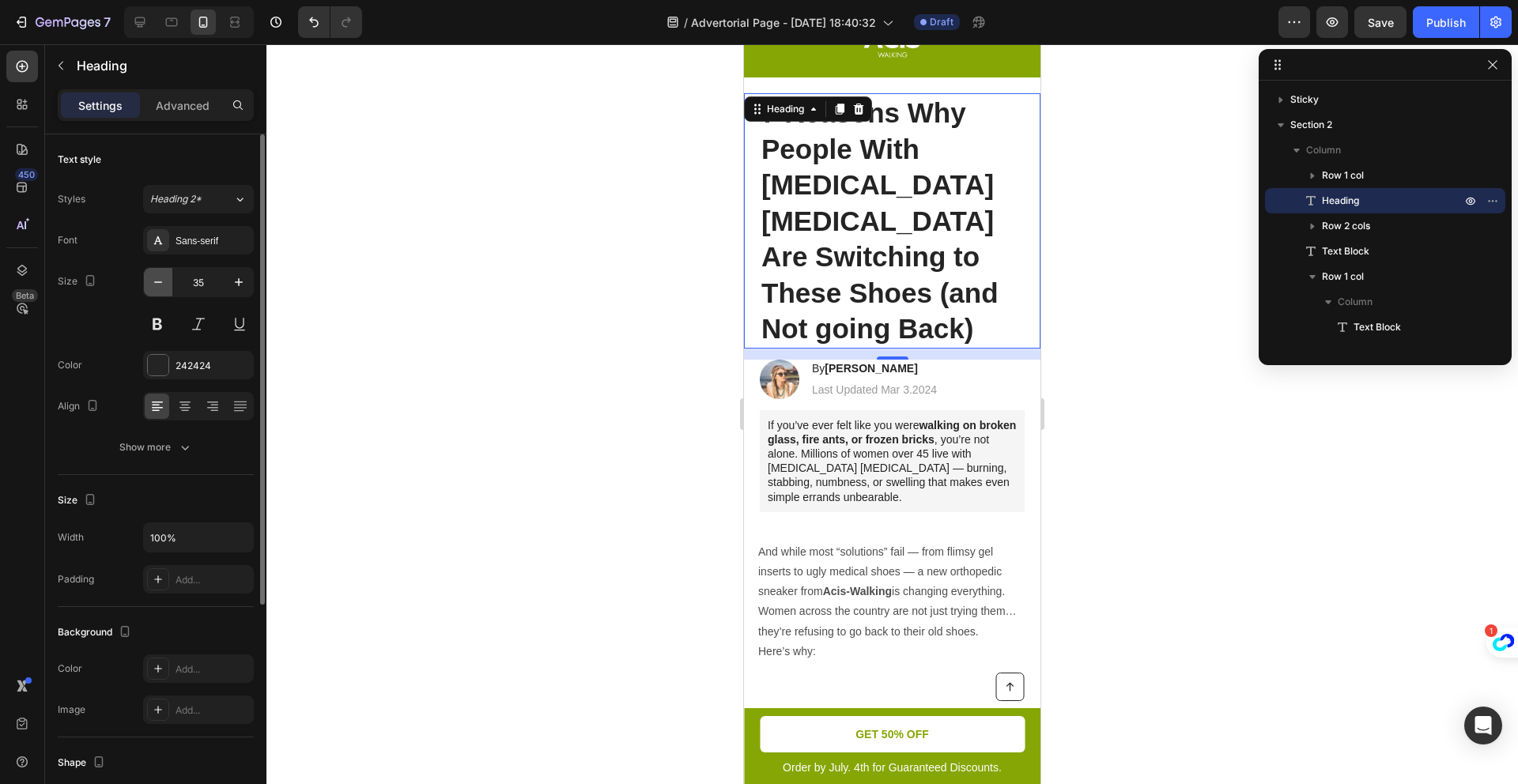
click at [156, 286] on icon "button" at bounding box center [158, 283] width 16 height 16
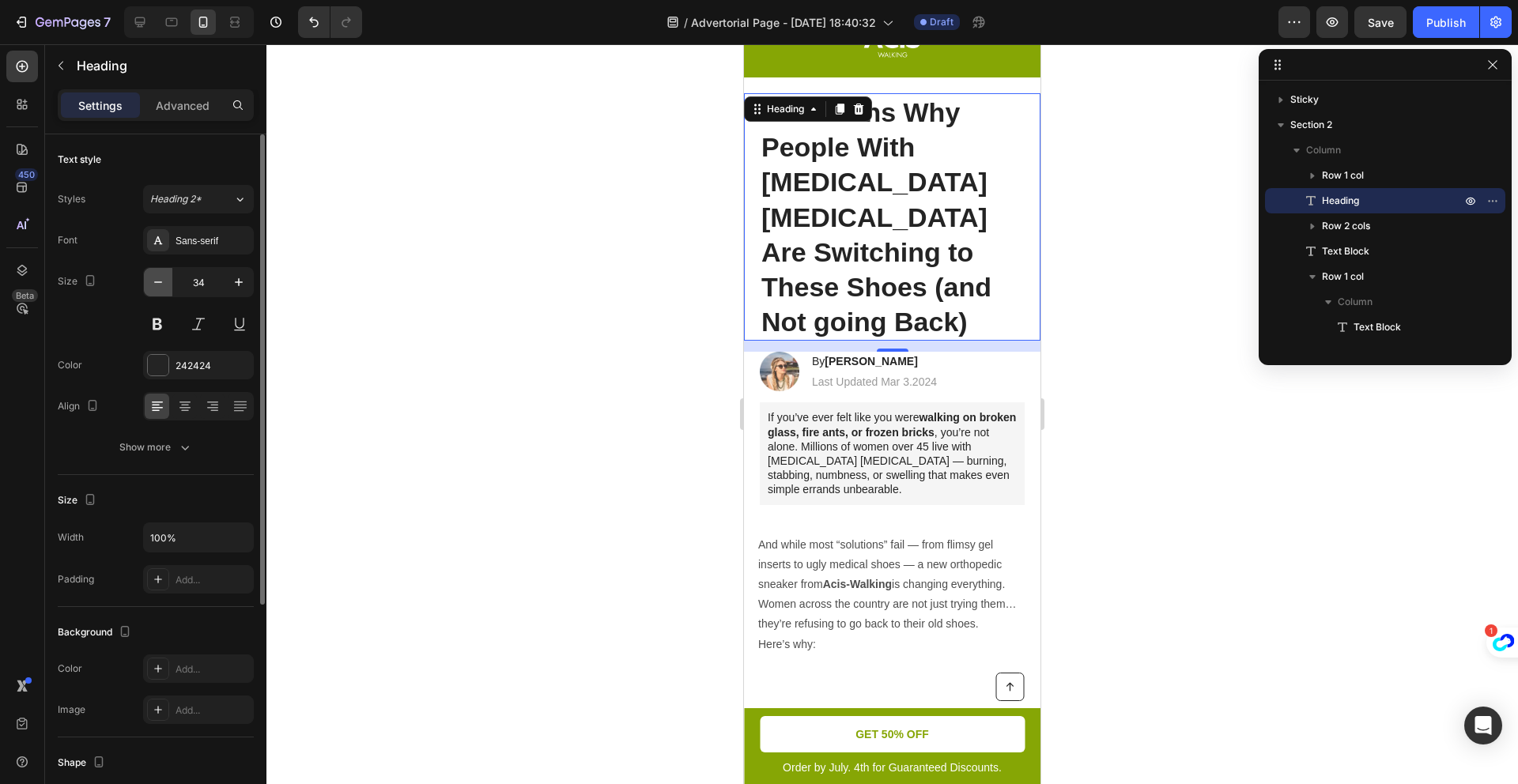
click at [156, 286] on icon "button" at bounding box center [158, 283] width 16 height 16
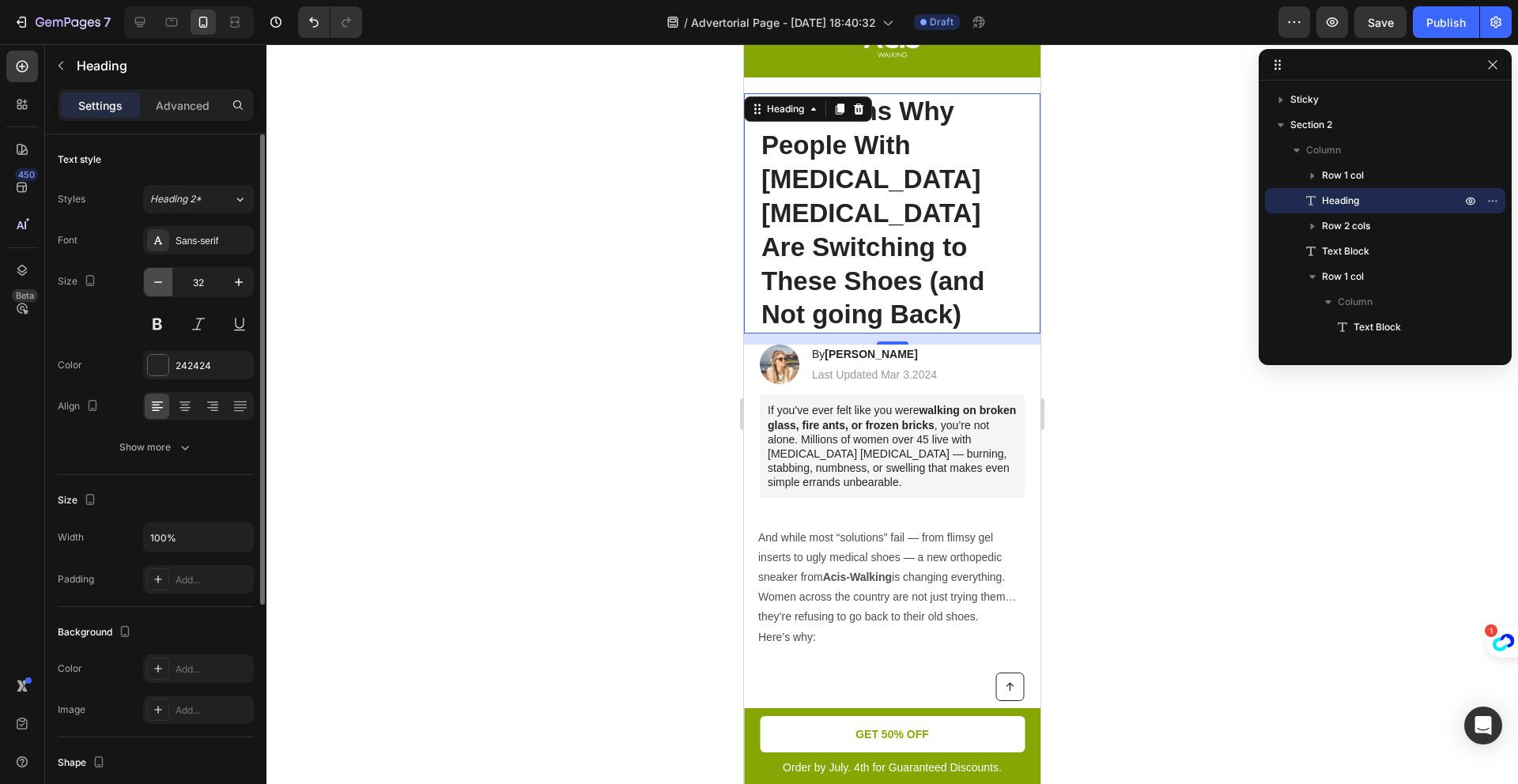
click at [156, 286] on icon "button" at bounding box center [158, 283] width 16 height 16
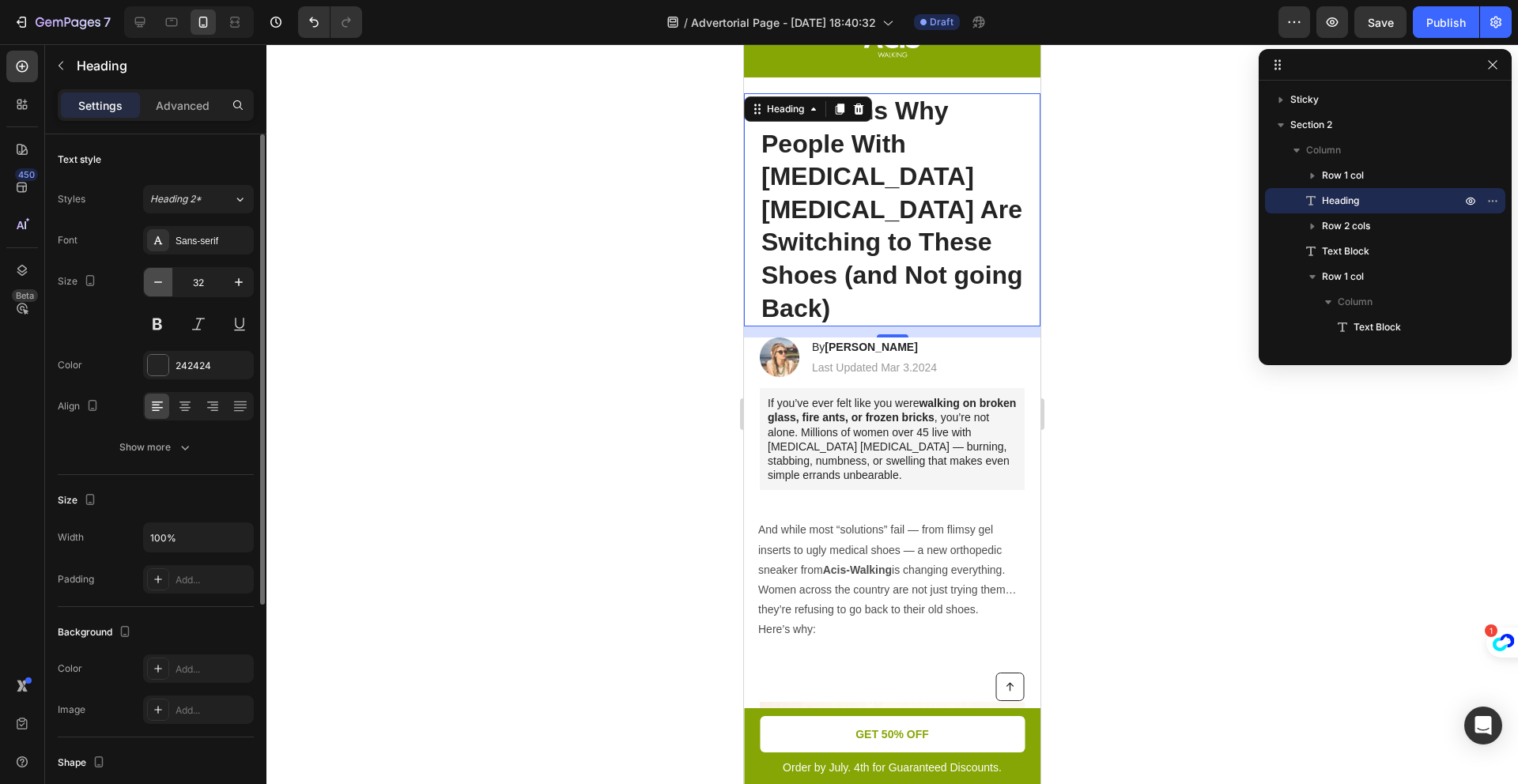
click at [156, 286] on icon "button" at bounding box center [158, 283] width 16 height 16
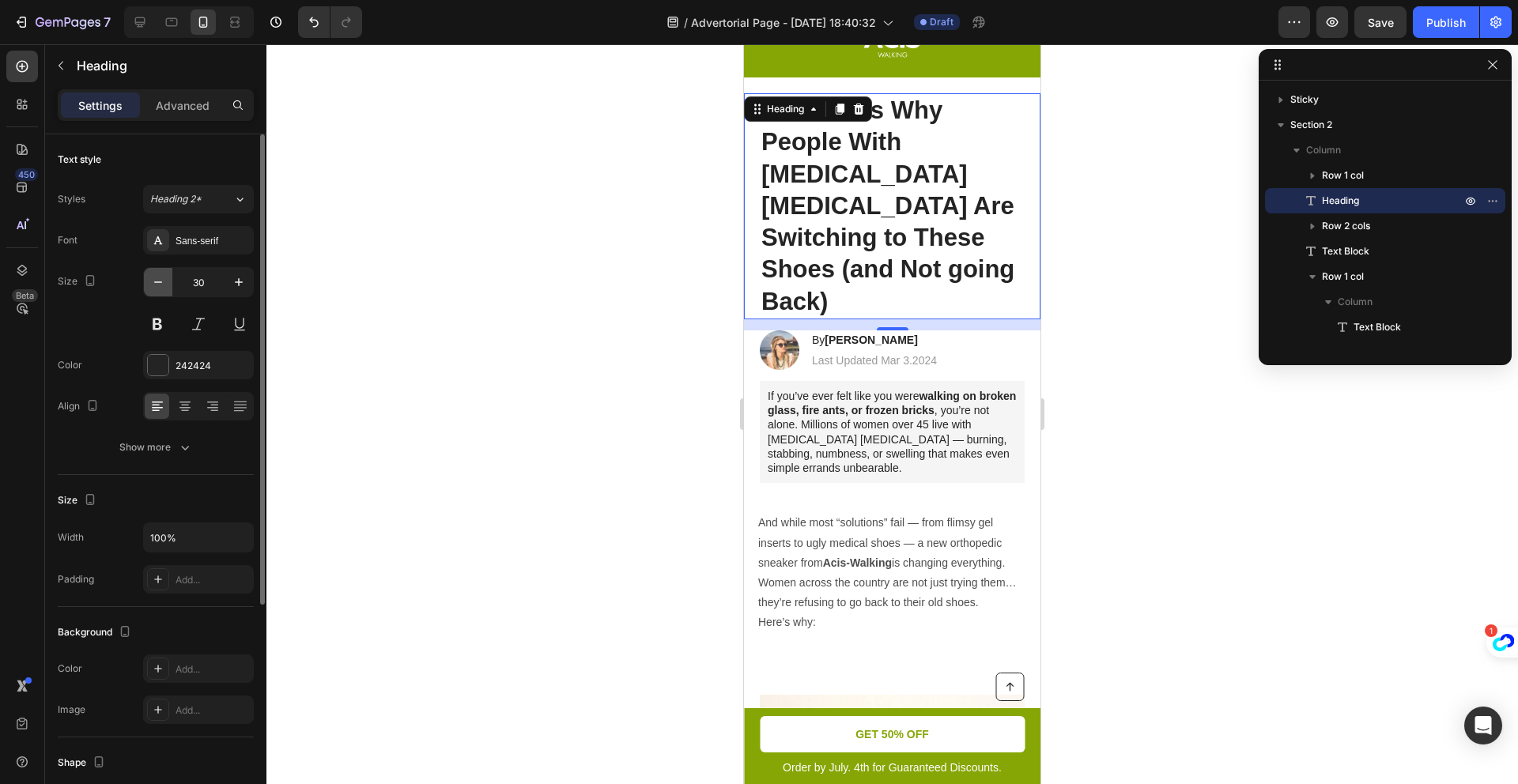
click at [156, 286] on icon "button" at bounding box center [158, 283] width 16 height 16
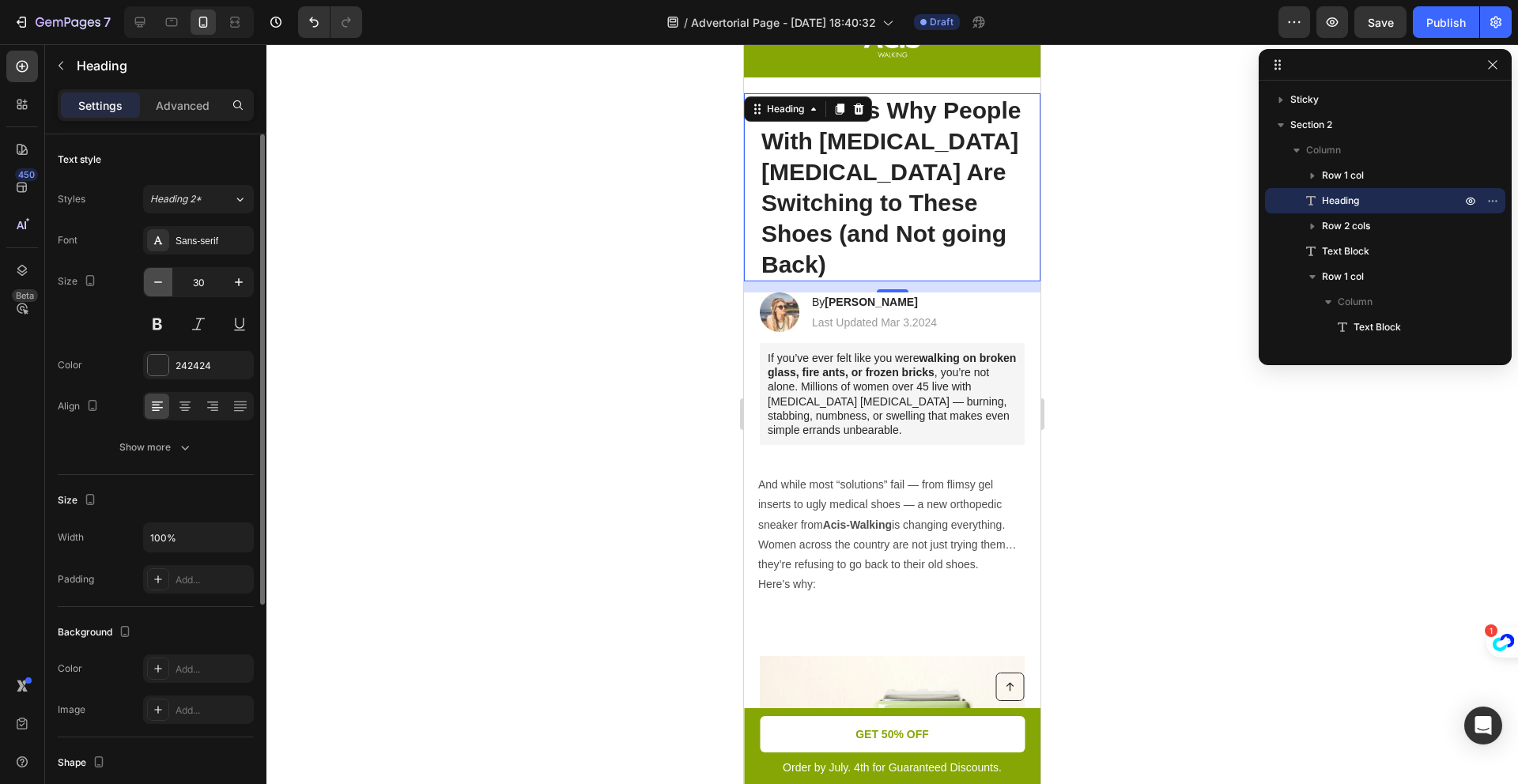
click at [156, 286] on icon "button" at bounding box center [158, 283] width 16 height 16
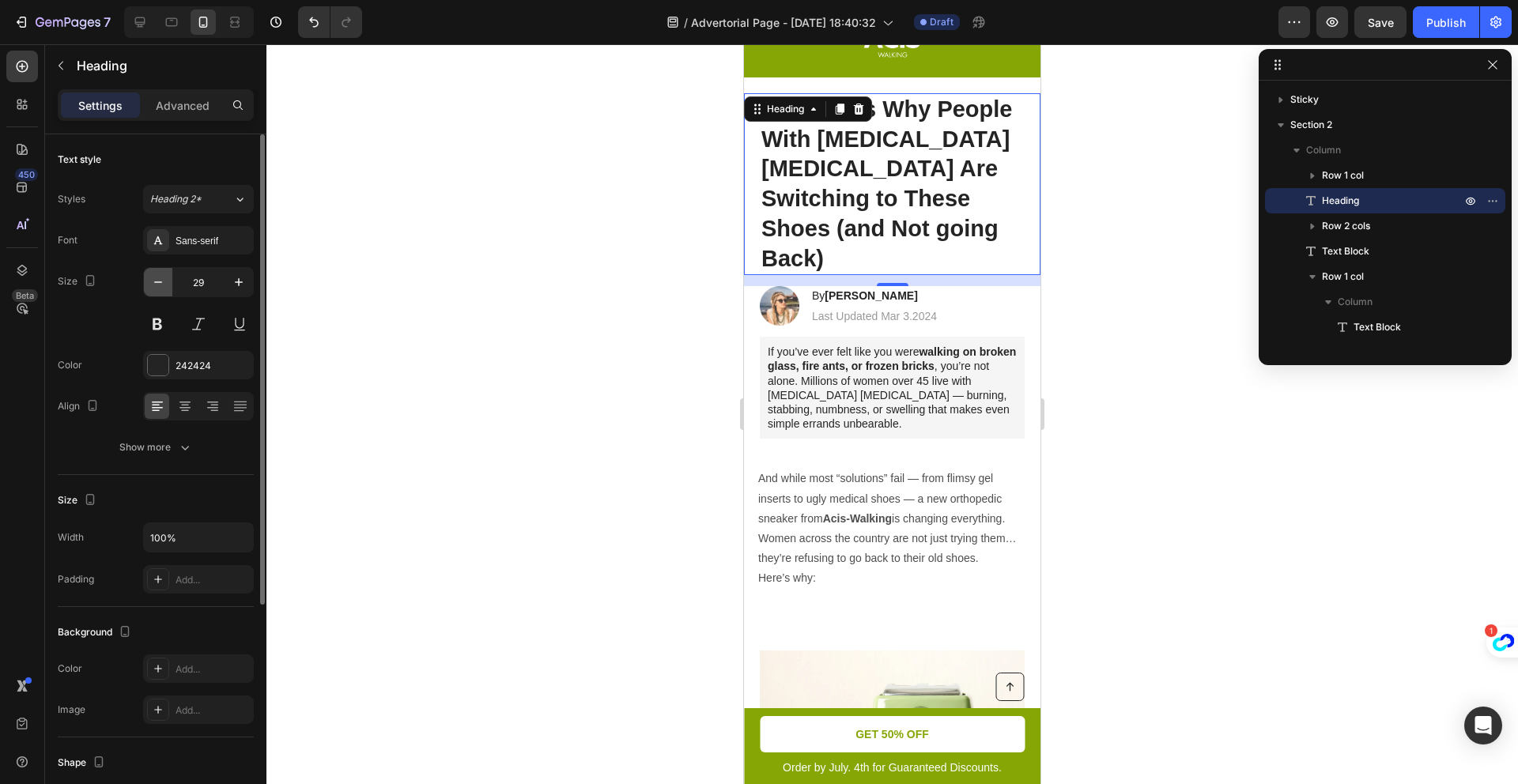
click at [156, 286] on icon "button" at bounding box center [158, 283] width 16 height 16
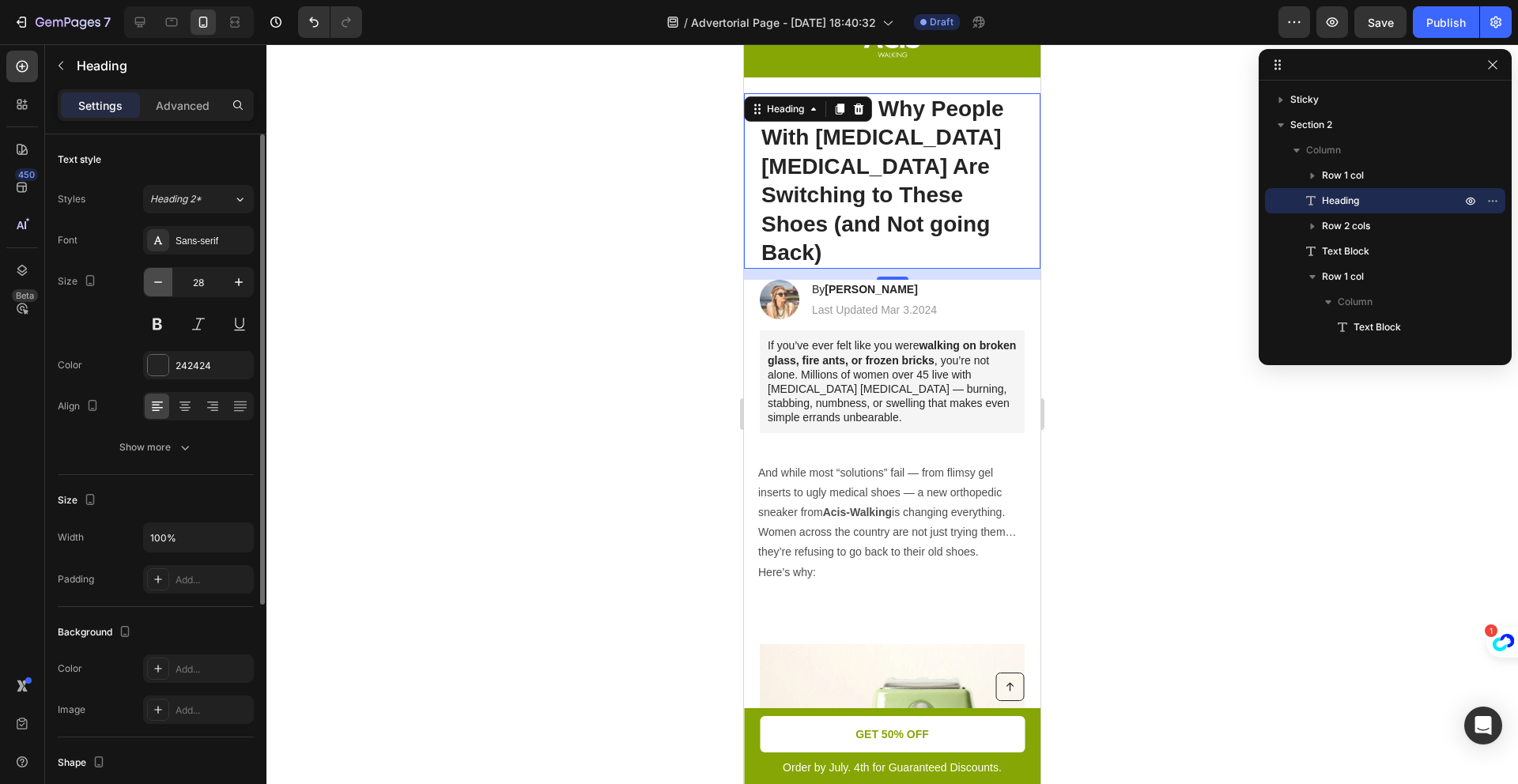
click at [156, 286] on icon "button" at bounding box center [158, 283] width 16 height 16
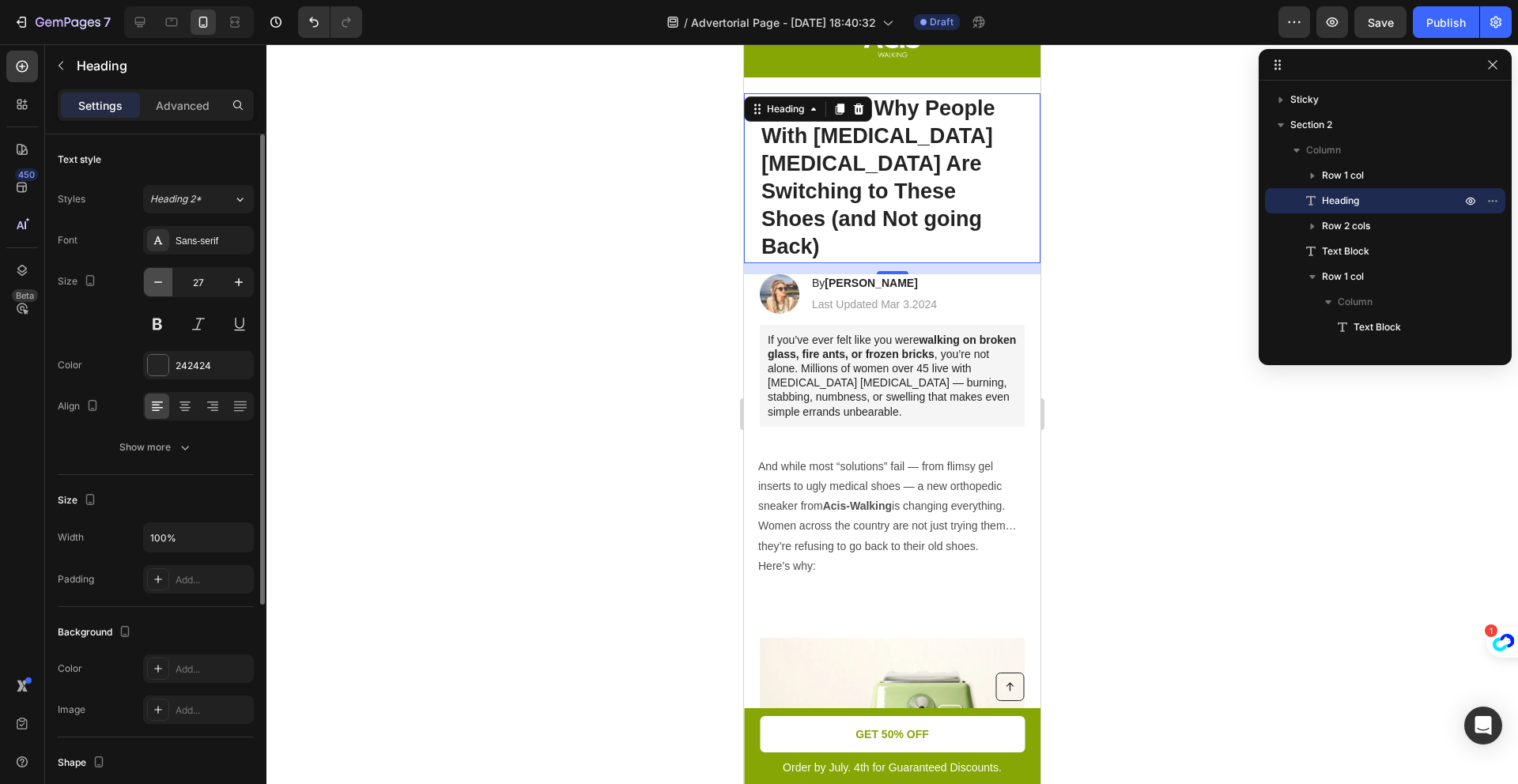
click at [156, 286] on icon "button" at bounding box center [158, 283] width 16 height 16
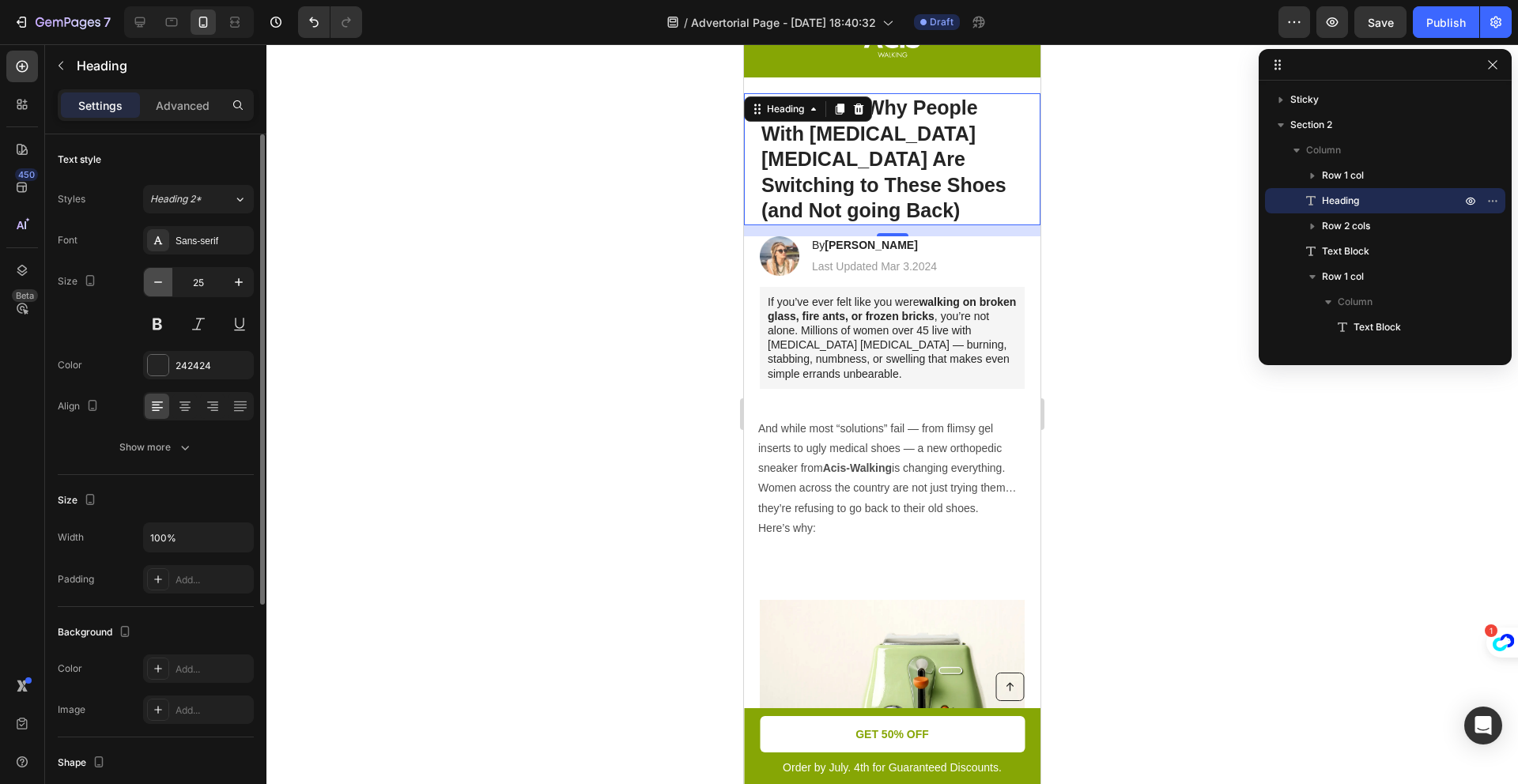
click at [156, 286] on icon "button" at bounding box center [158, 283] width 16 height 16
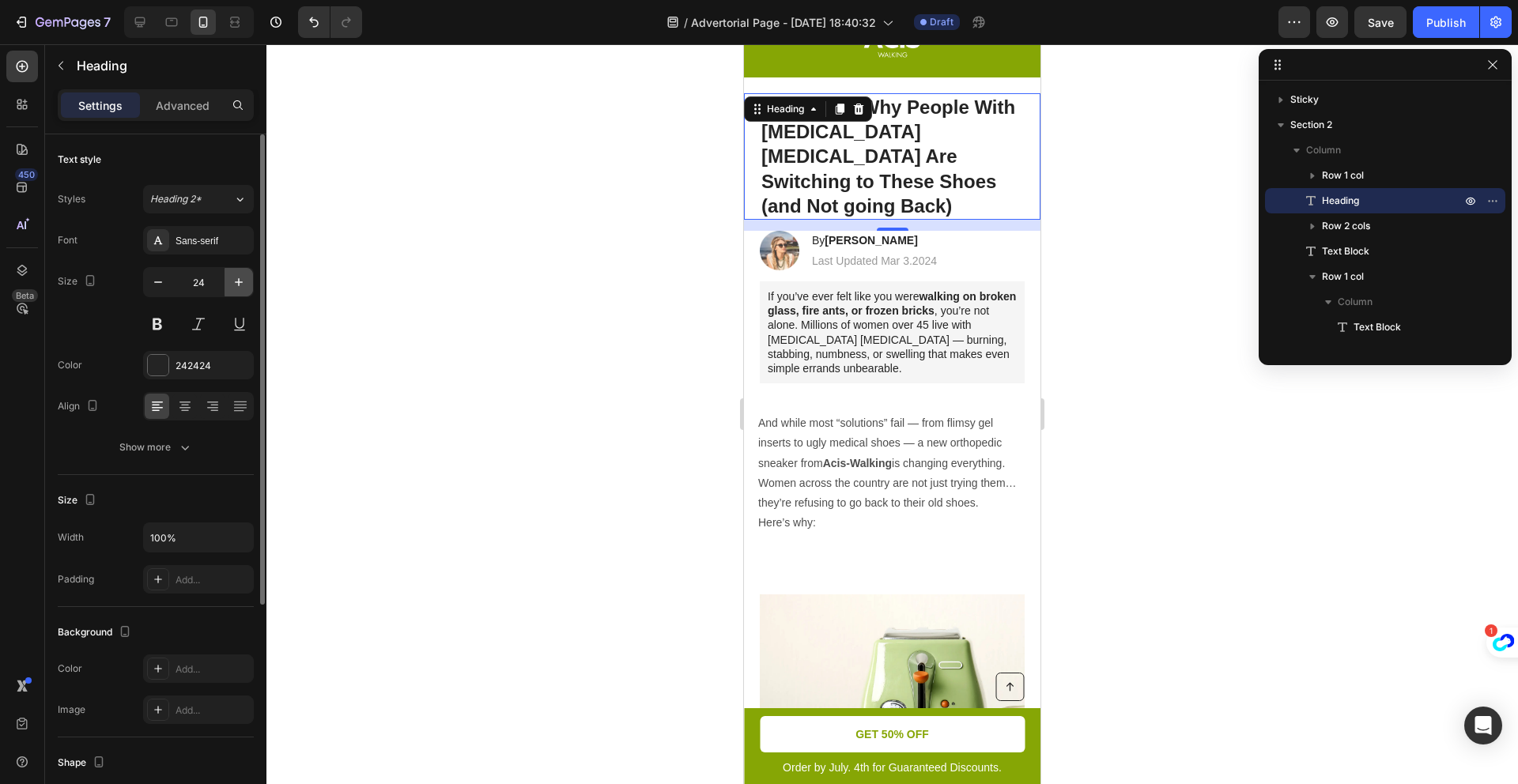
click at [239, 285] on icon "button" at bounding box center [239, 283] width 16 height 16
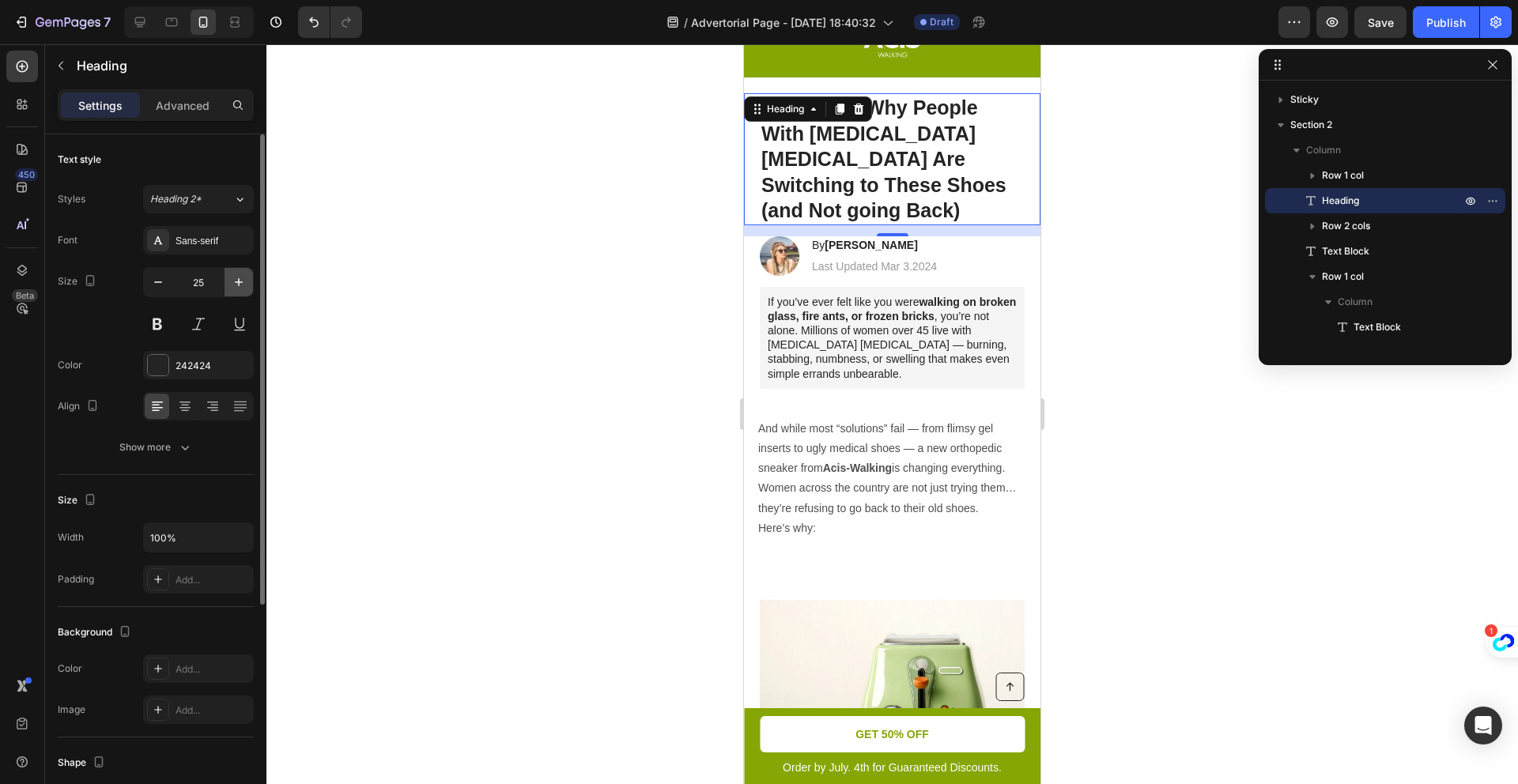
click at [239, 285] on icon "button" at bounding box center [239, 283] width 16 height 16
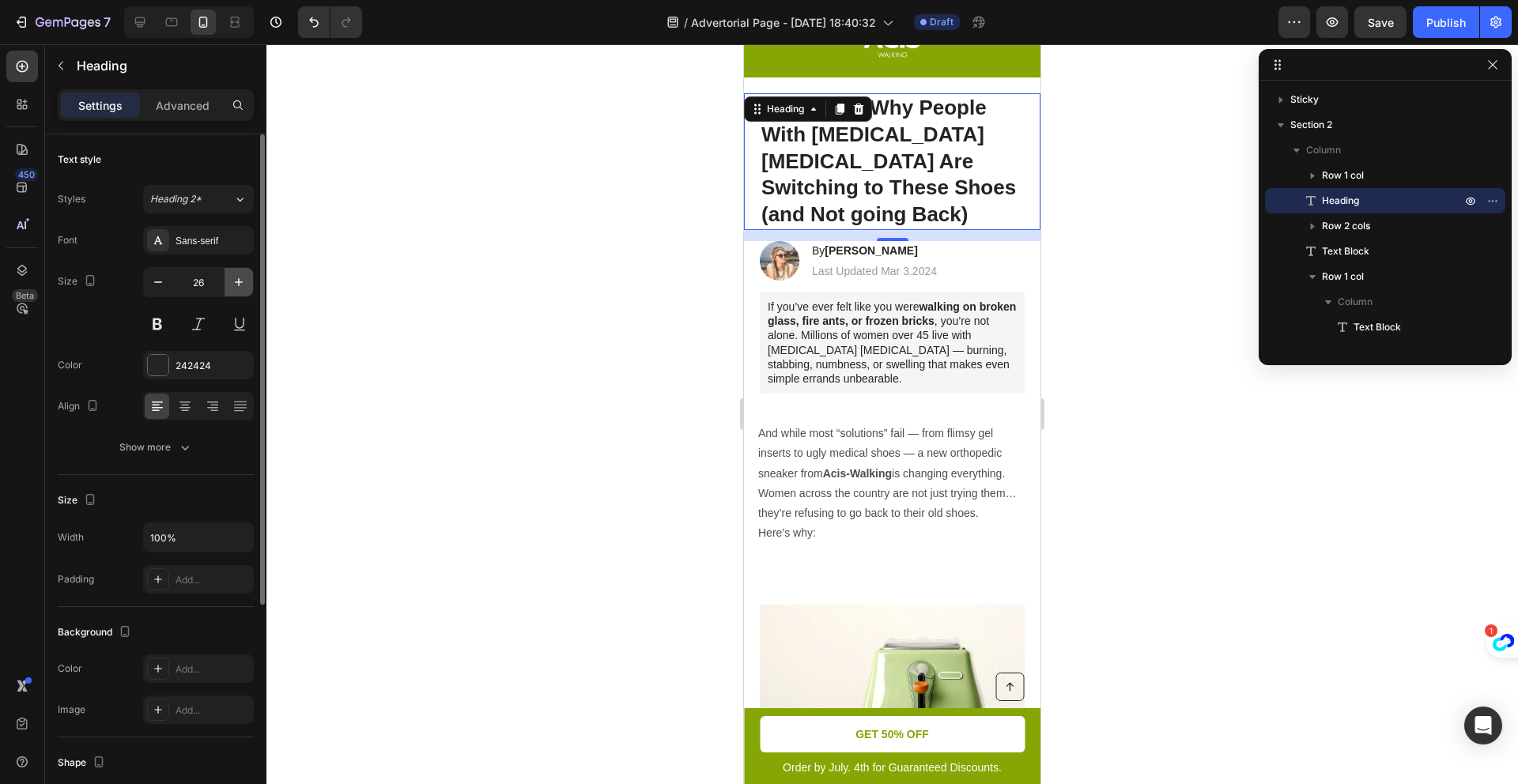
click at [239, 285] on icon "button" at bounding box center [239, 283] width 16 height 16
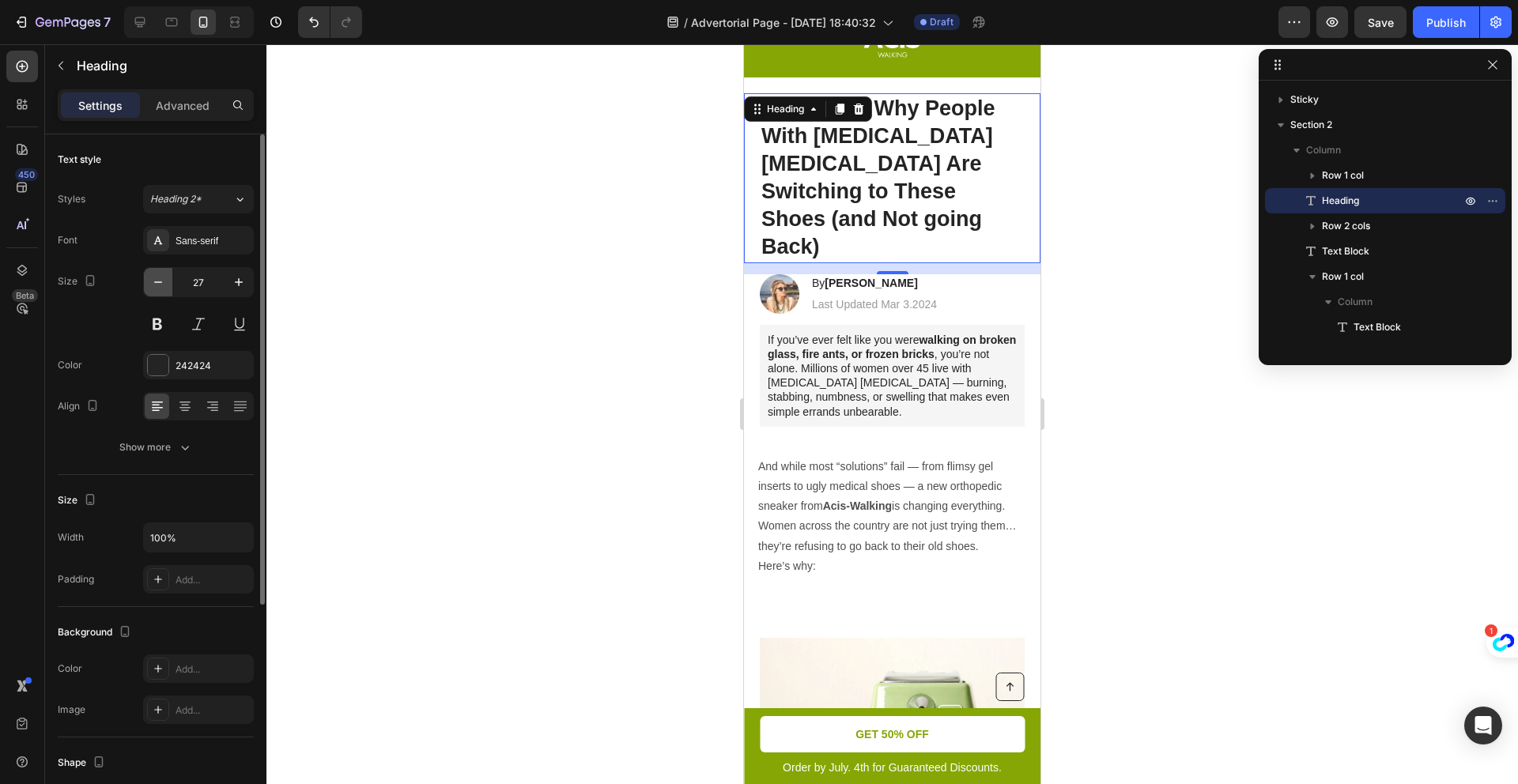
click at [156, 289] on icon "button" at bounding box center [158, 283] width 16 height 16
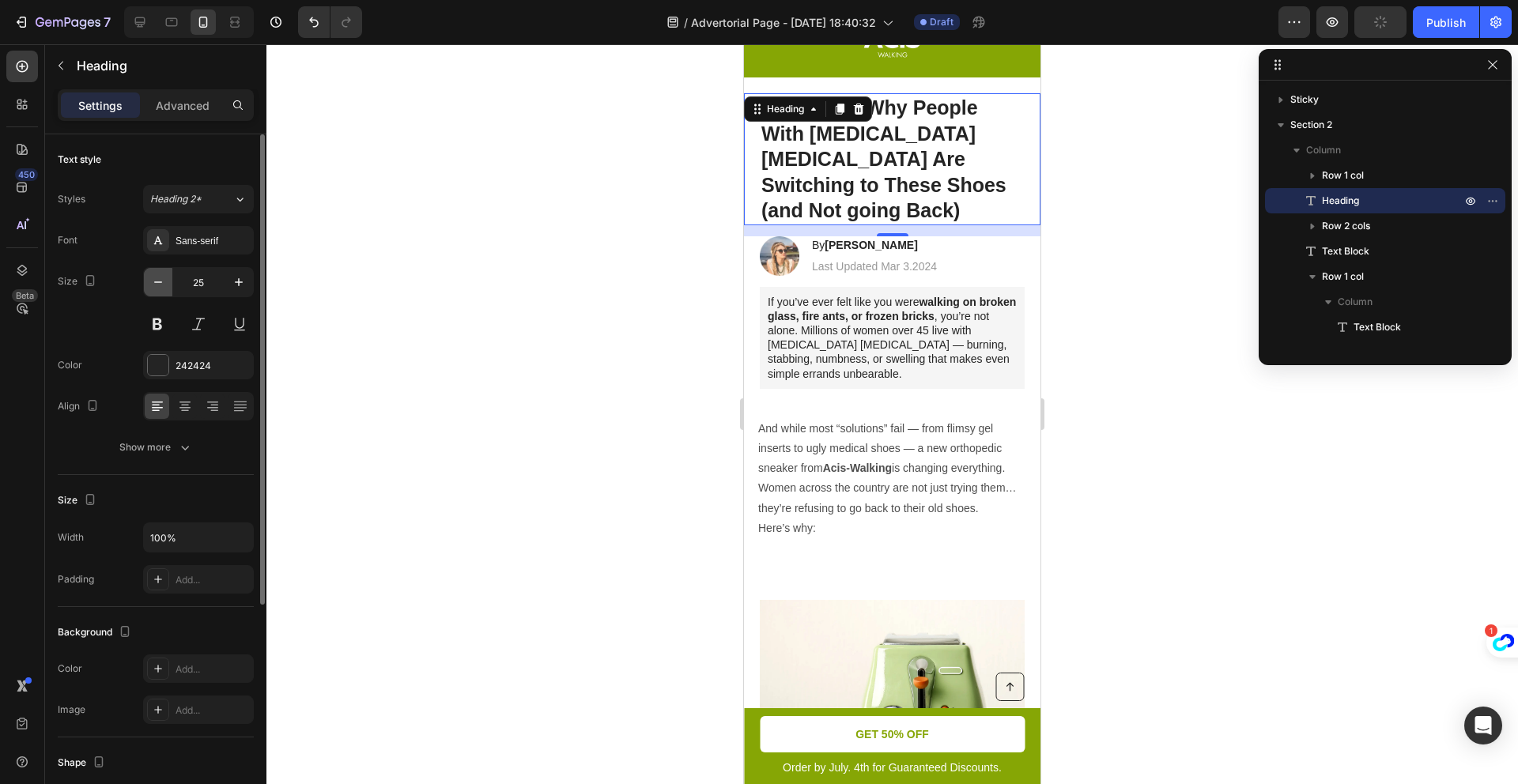
click at [156, 289] on icon "button" at bounding box center [158, 283] width 16 height 16
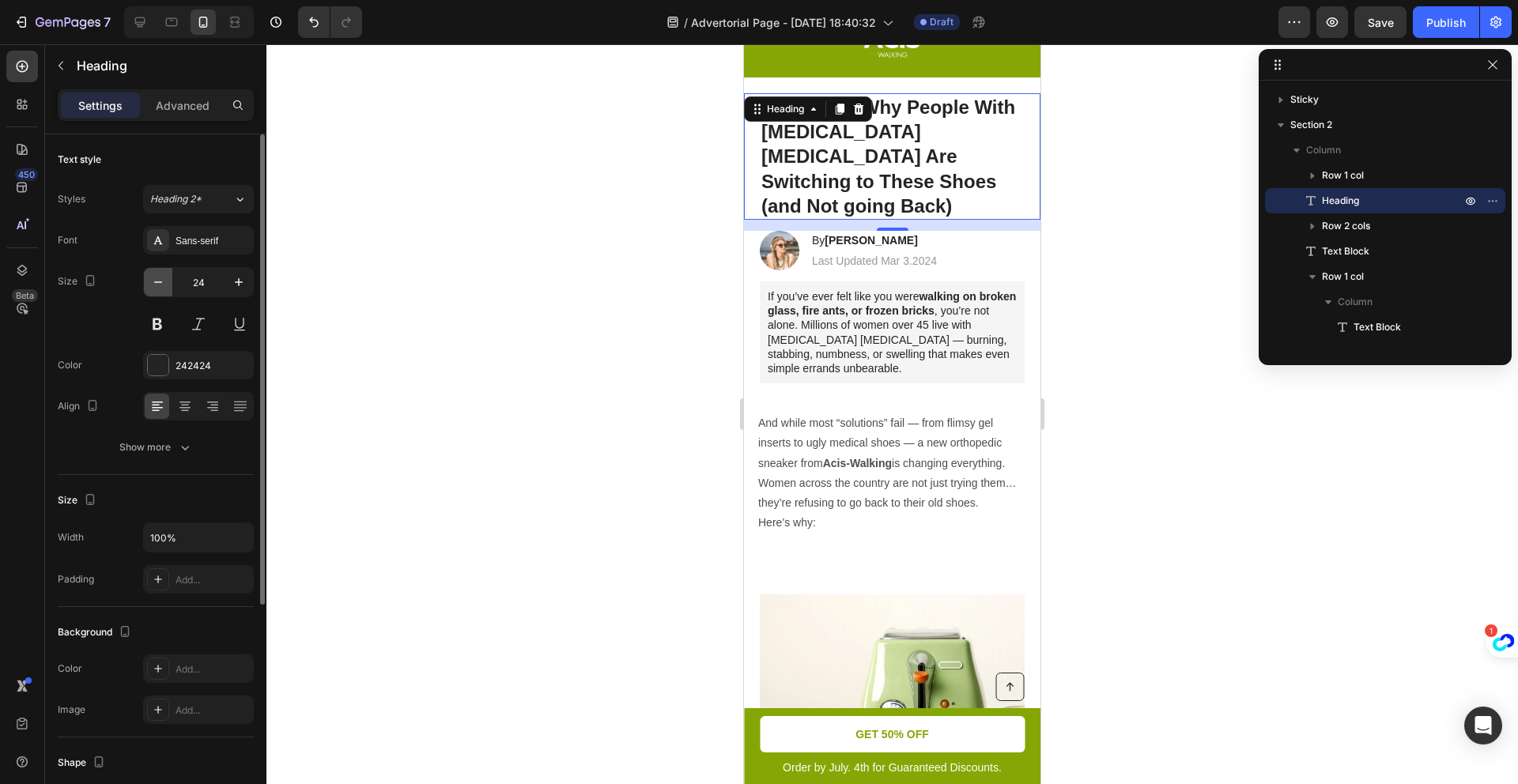
click at [156, 289] on icon "button" at bounding box center [158, 283] width 16 height 16
type input "23"
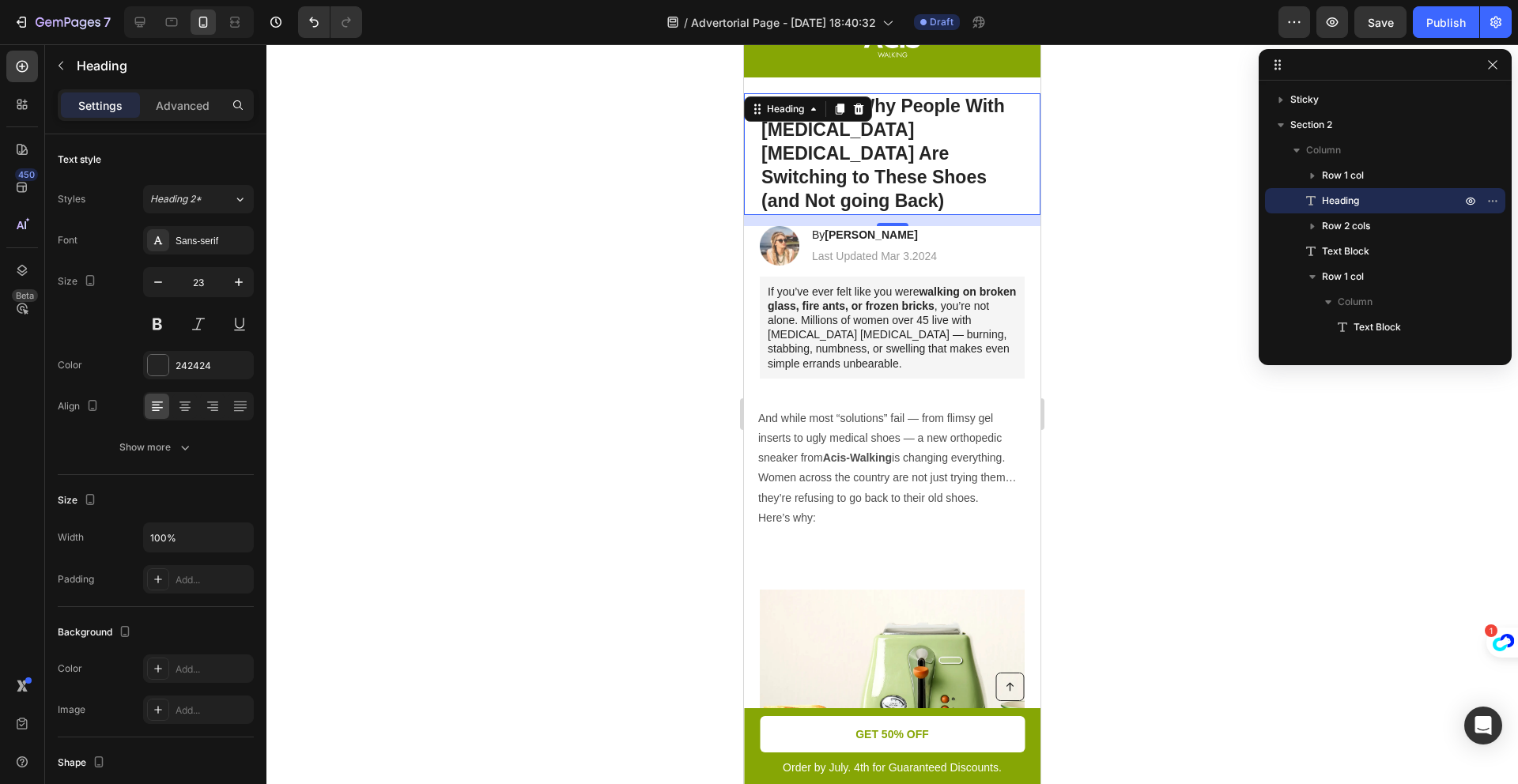
click at [1108, 339] on div at bounding box center [892, 414] width 1251 height 740
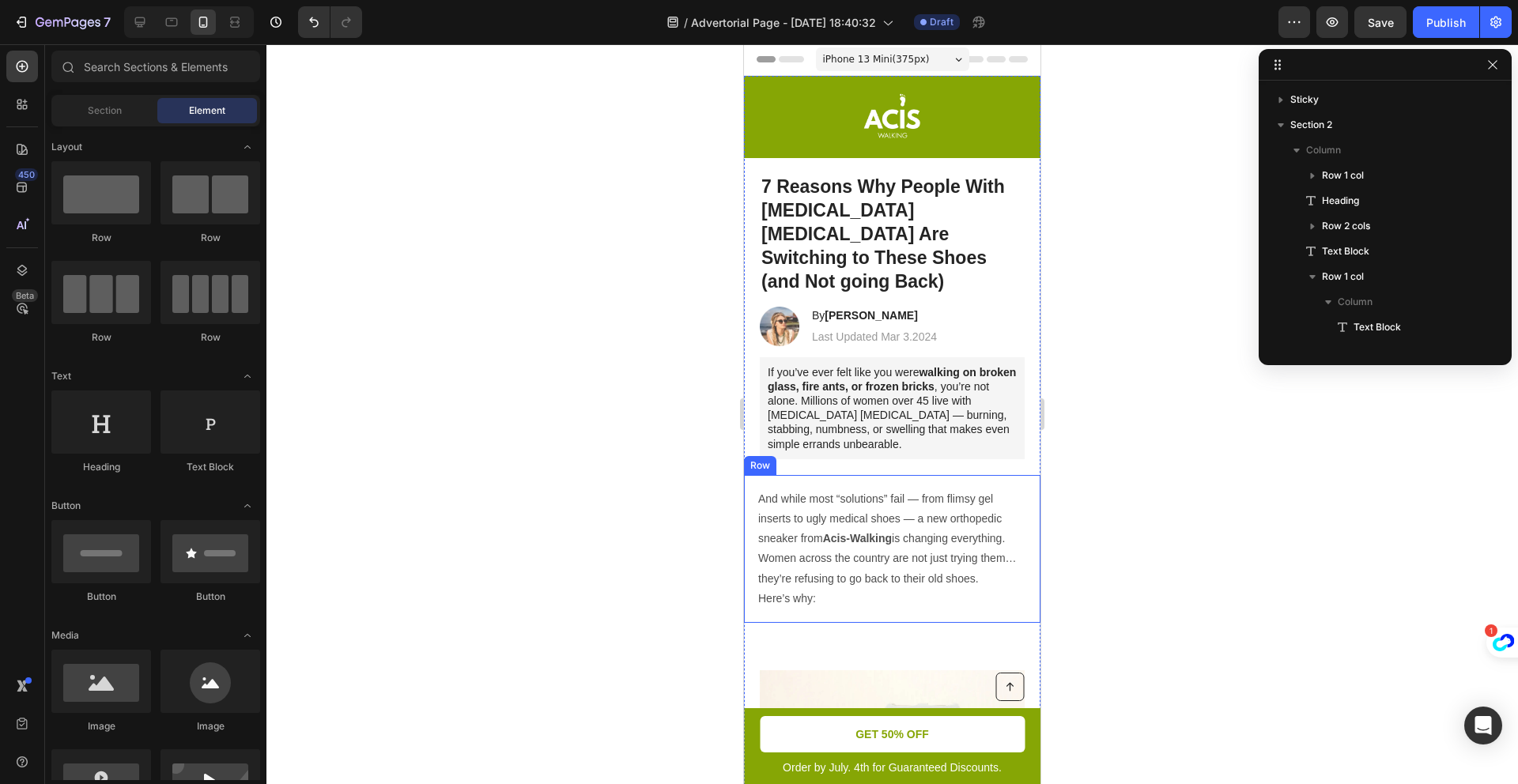
scroll to position [0, 0]
